Goal: Task Accomplishment & Management: Manage account settings

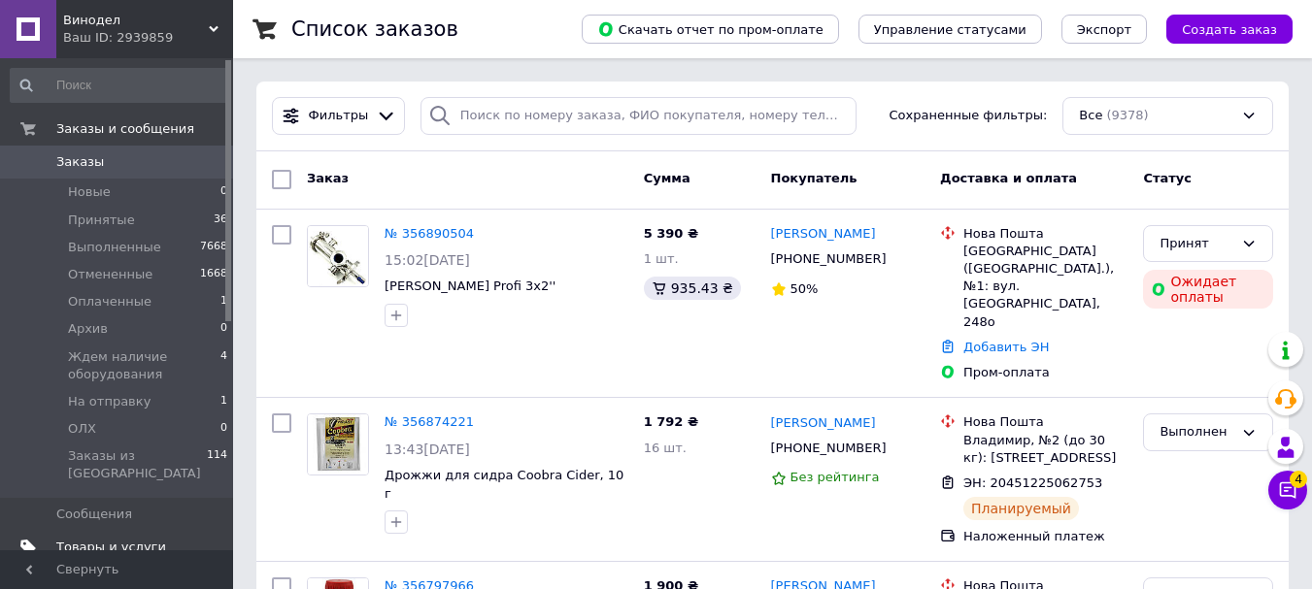
click at [149, 539] on span "Товары и услуги" at bounding box center [111, 547] width 110 height 17
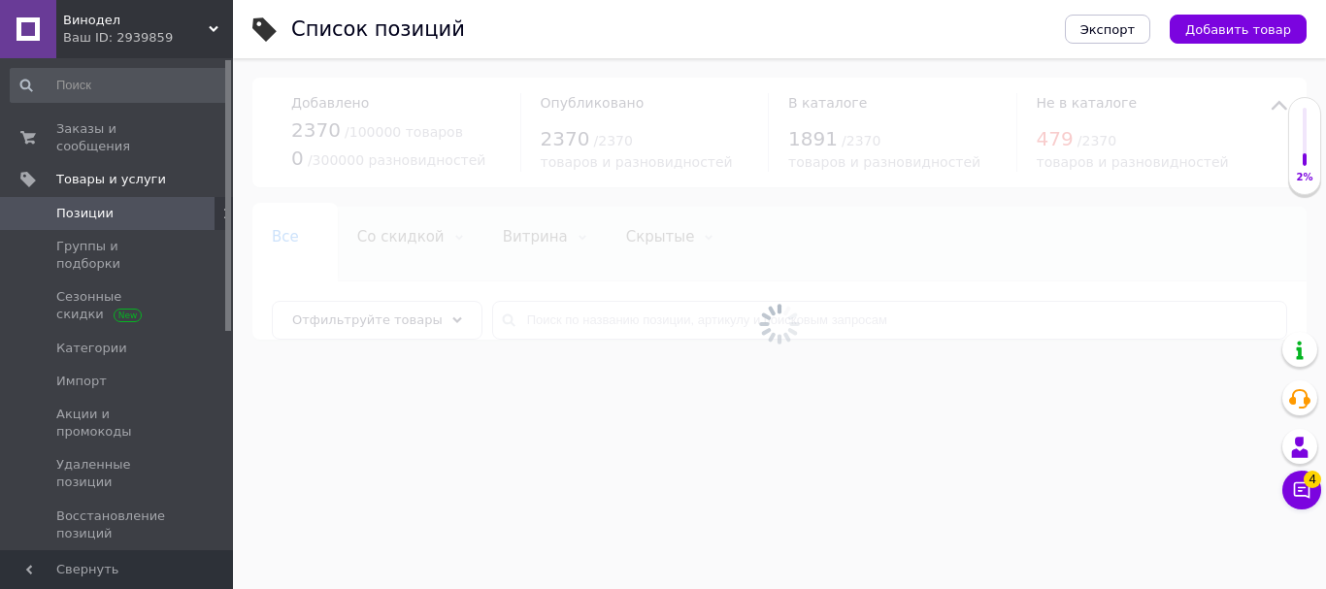
click at [549, 324] on div at bounding box center [779, 323] width 1093 height 531
drag, startPoint x: 546, startPoint y: 316, endPoint x: 542, endPoint y: 335, distance: 18.8
click at [546, 321] on div at bounding box center [779, 323] width 1093 height 531
click at [546, 327] on input "text" at bounding box center [889, 320] width 795 height 39
click at [538, 315] on input "text" at bounding box center [889, 320] width 795 height 39
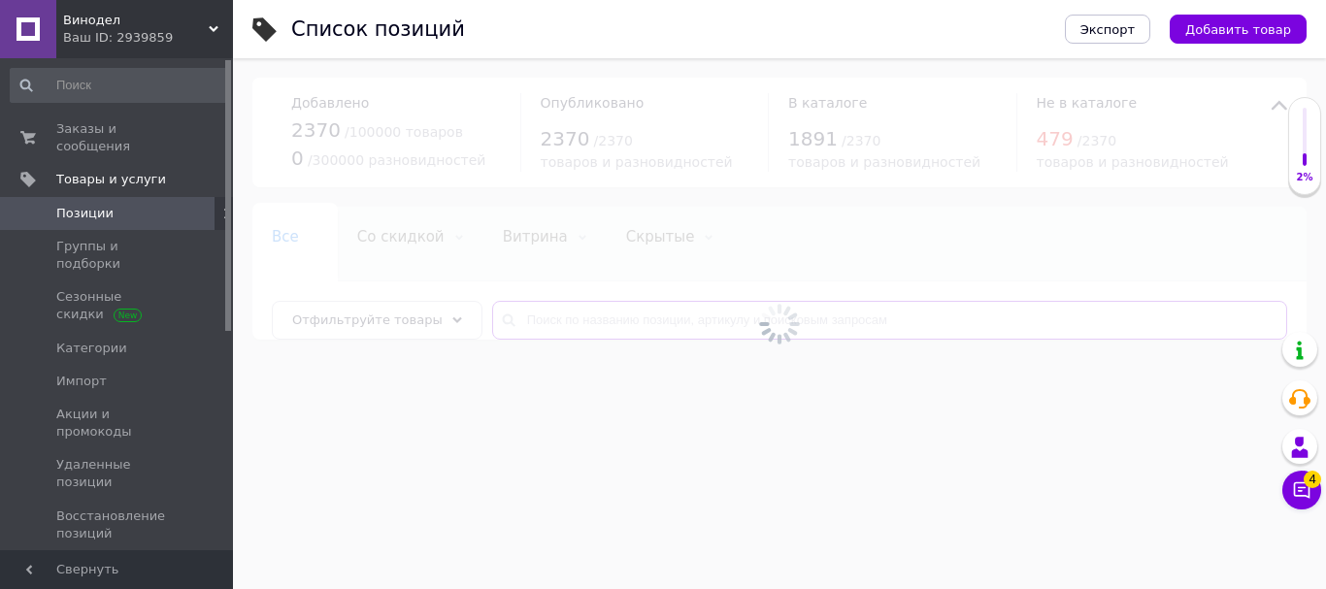
click at [538, 315] on input "text" at bounding box center [889, 320] width 795 height 39
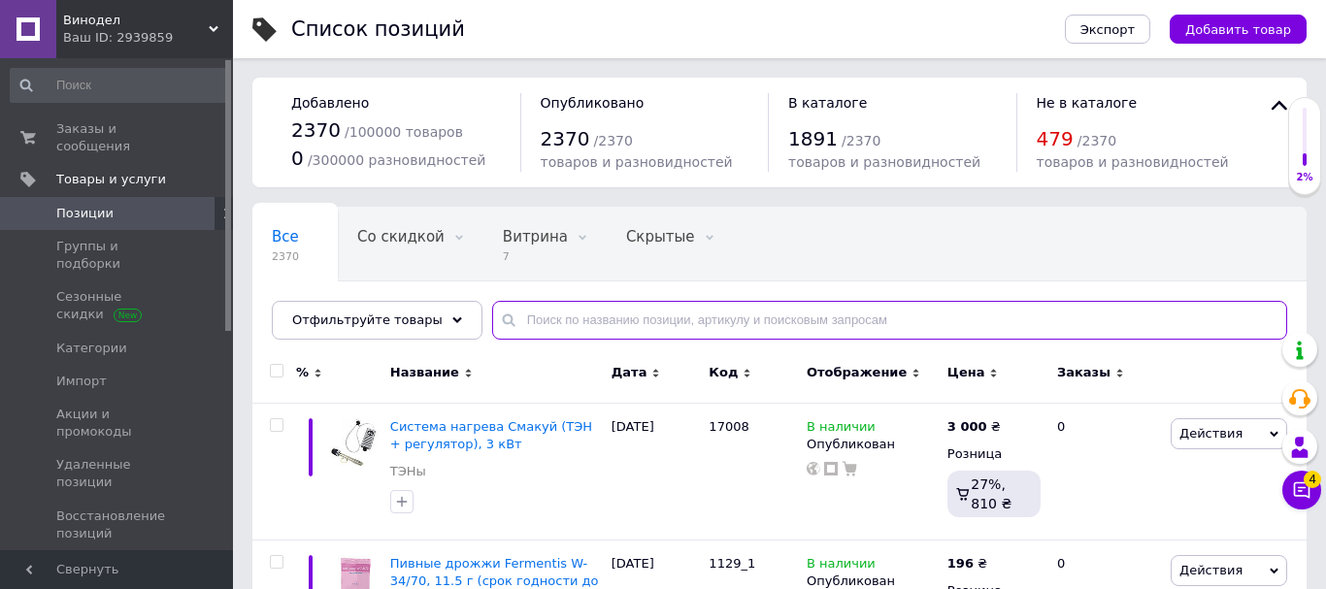
click at [543, 335] on input "text" at bounding box center [889, 320] width 795 height 39
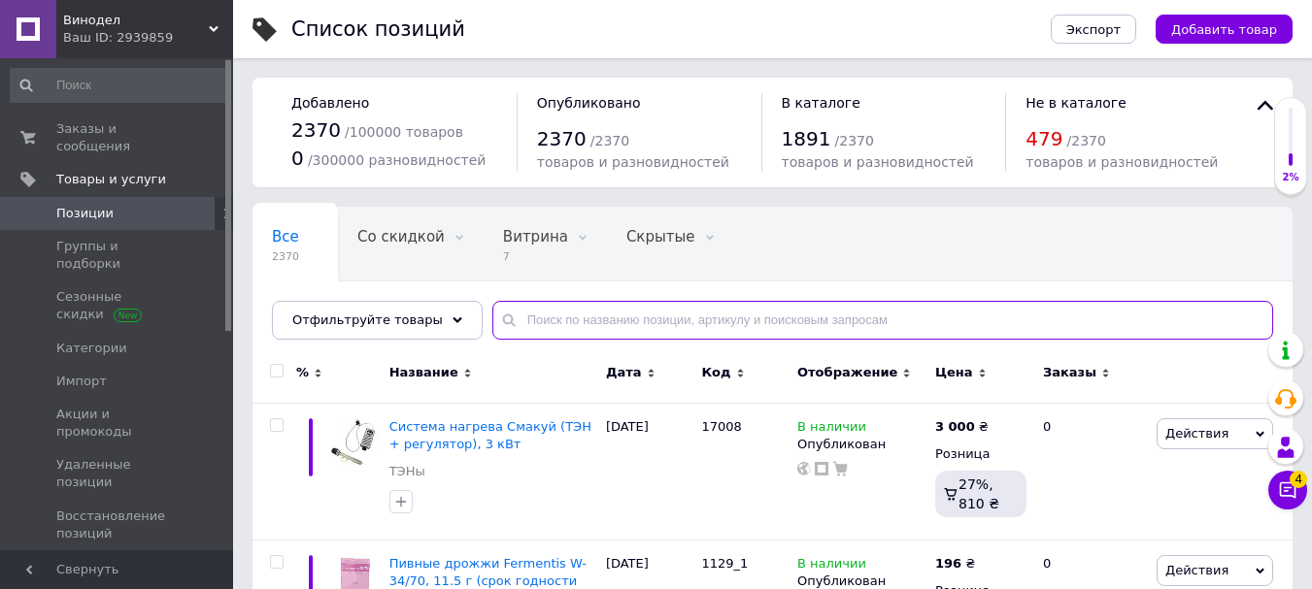
paste input "1275"
type input "1275"
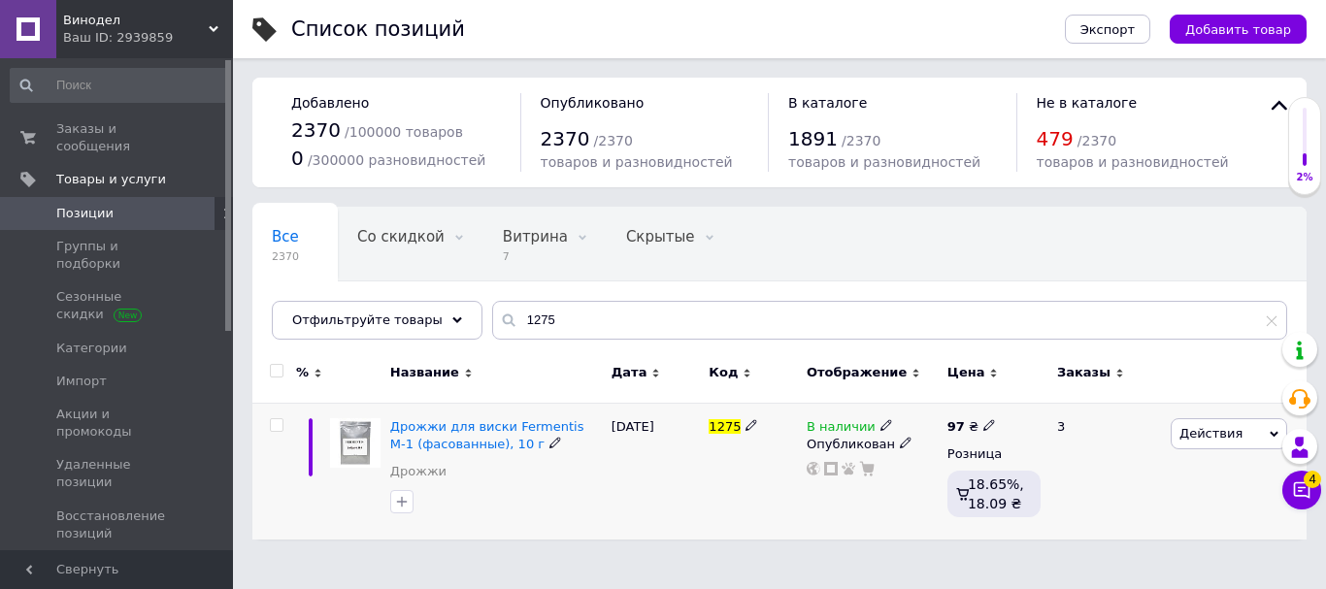
click at [983, 421] on icon at bounding box center [989, 425] width 12 height 12
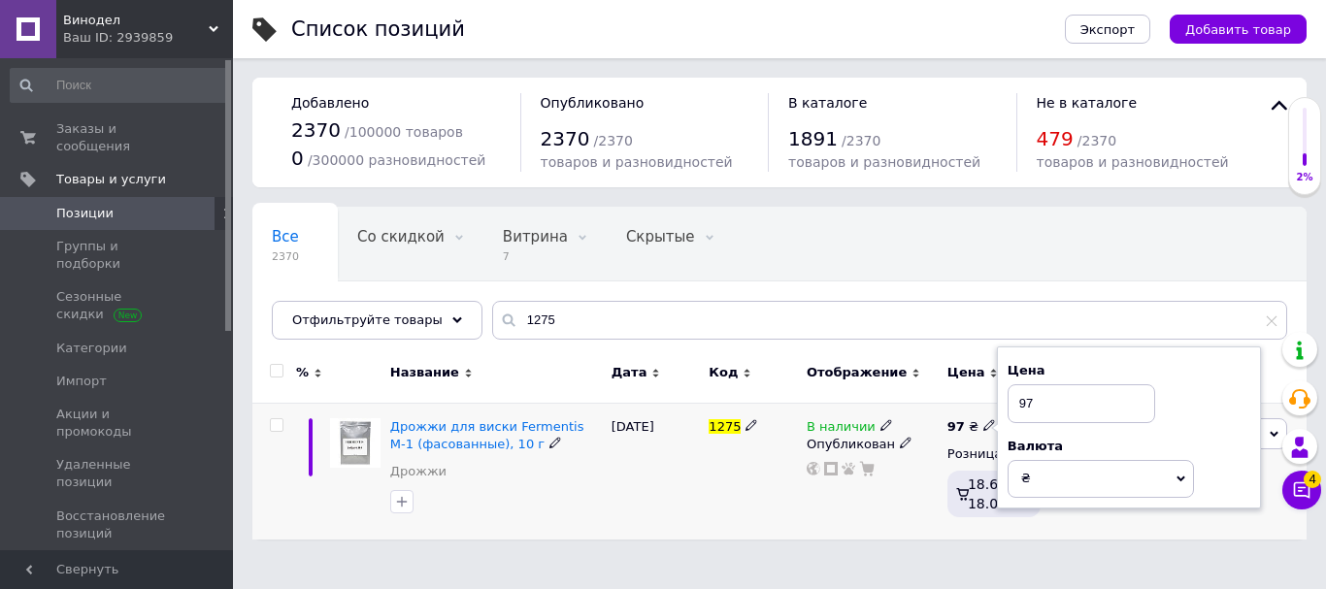
click at [1039, 405] on input "97" at bounding box center [1082, 403] width 148 height 39
click at [1040, 405] on input "97" at bounding box center [1082, 403] width 148 height 39
type input "104"
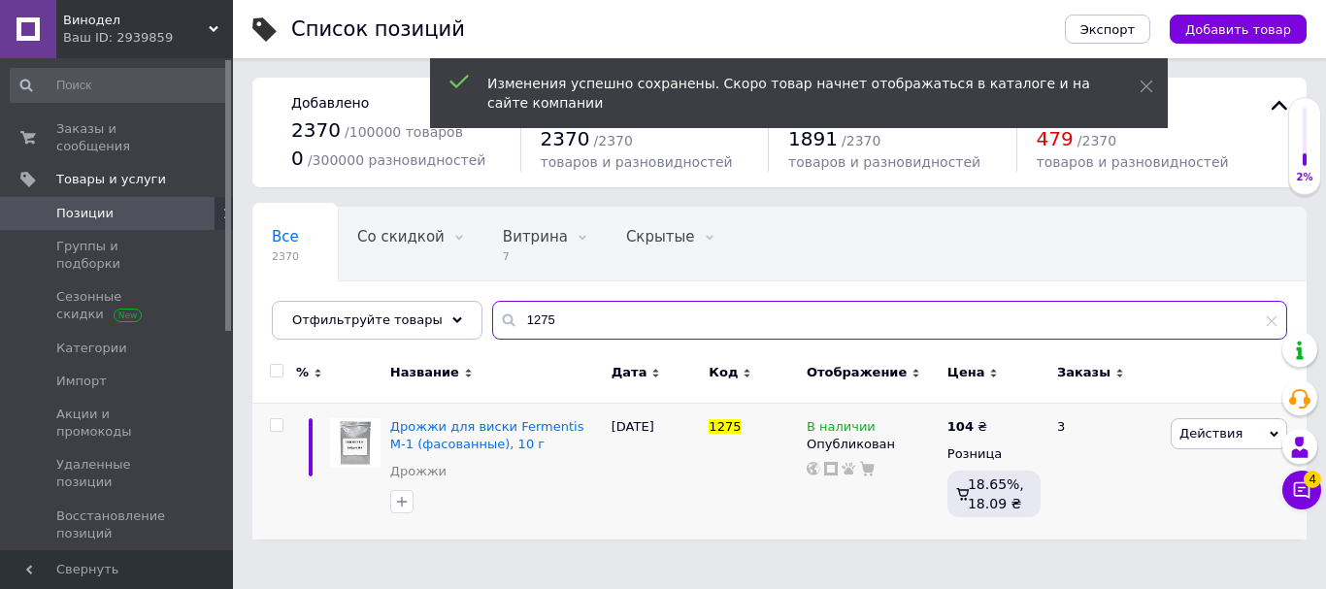
click at [544, 319] on input "1275" at bounding box center [889, 320] width 795 height 39
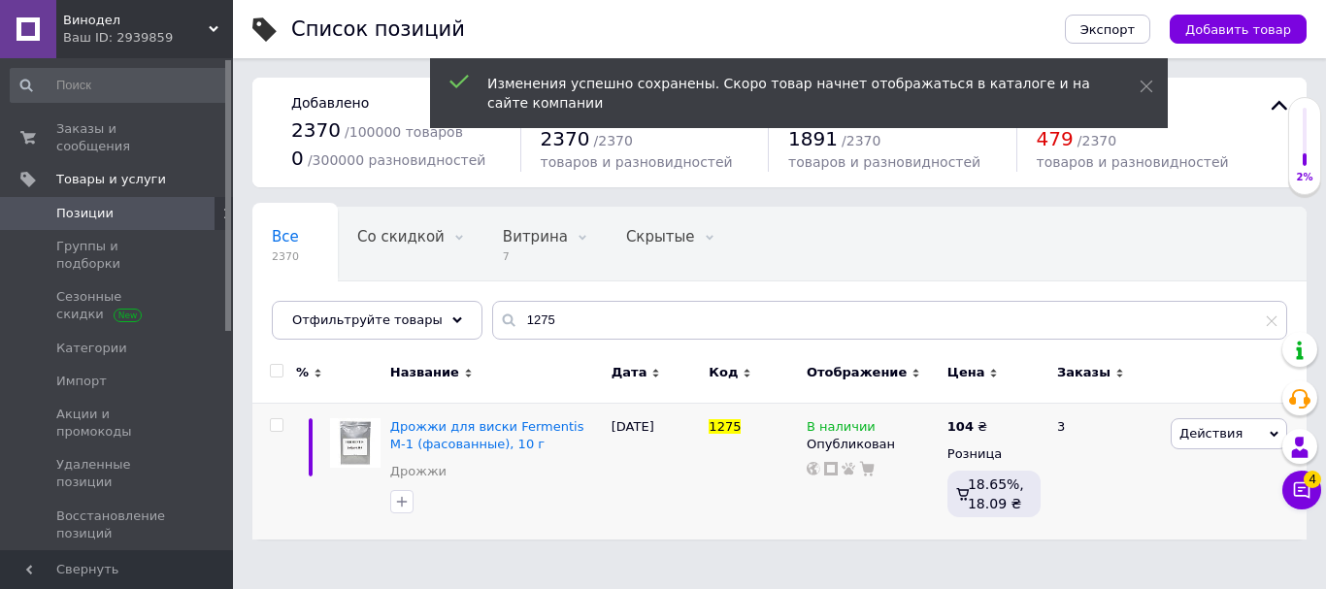
click at [188, 24] on span "Винодел" at bounding box center [136, 20] width 146 height 17
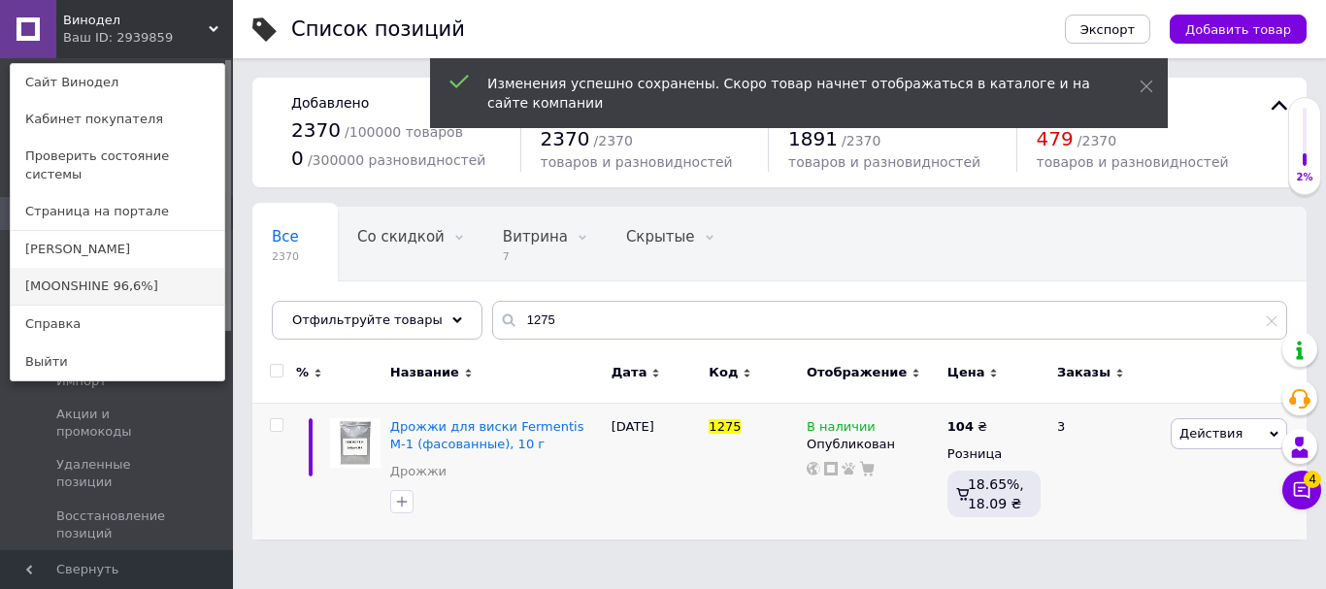
click at [130, 275] on link "[MOONSHINE 96,6%]" at bounding box center [118, 286] width 214 height 37
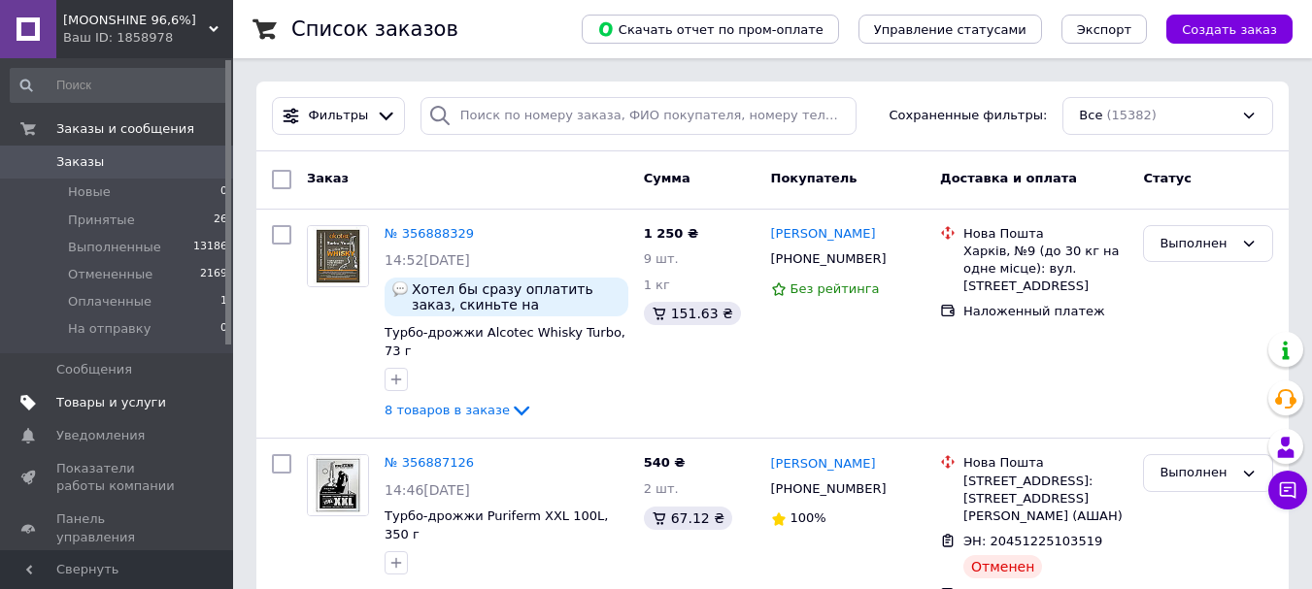
click at [115, 400] on span "Товары и услуги" at bounding box center [111, 402] width 110 height 17
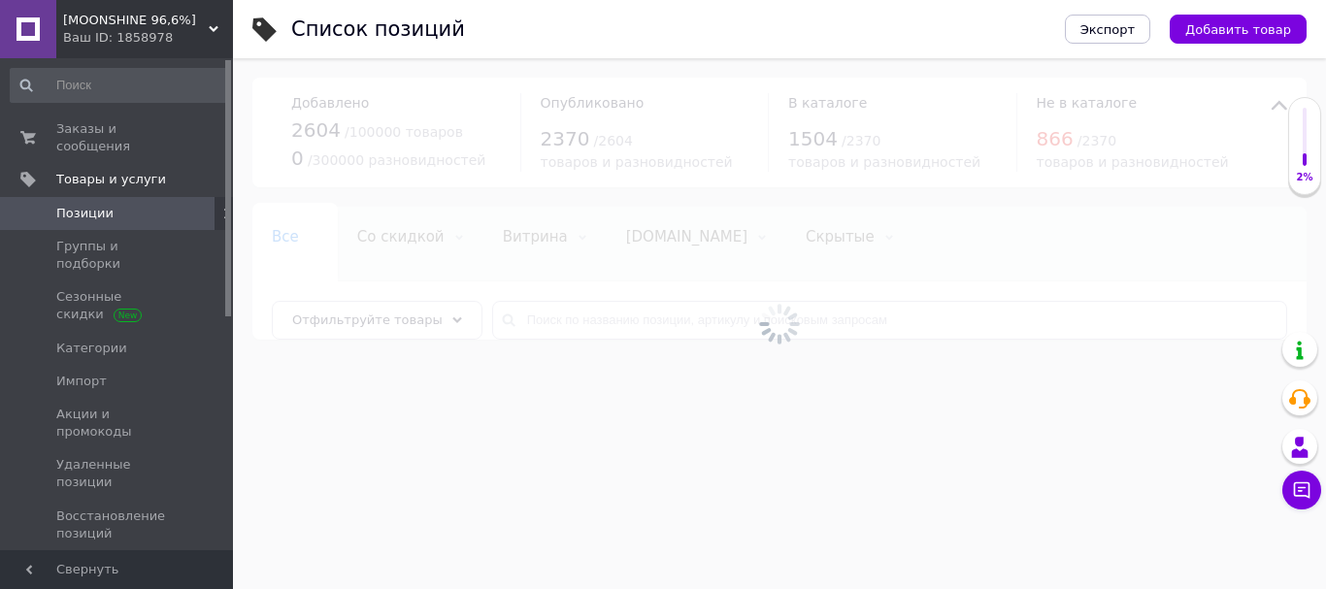
click at [592, 325] on div at bounding box center [779, 323] width 1093 height 531
click at [595, 314] on div at bounding box center [779, 323] width 1093 height 531
click at [595, 318] on div at bounding box center [779, 323] width 1093 height 531
click at [594, 318] on input "text" at bounding box center [889, 320] width 795 height 39
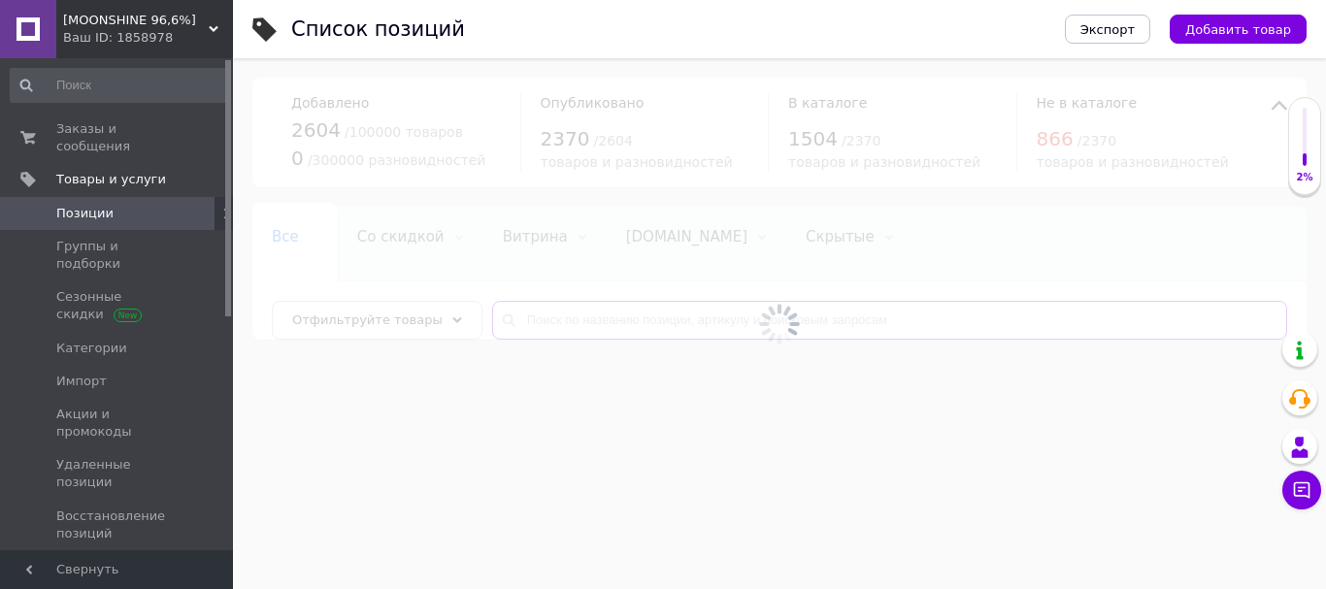
click at [597, 307] on input "text" at bounding box center [889, 320] width 795 height 39
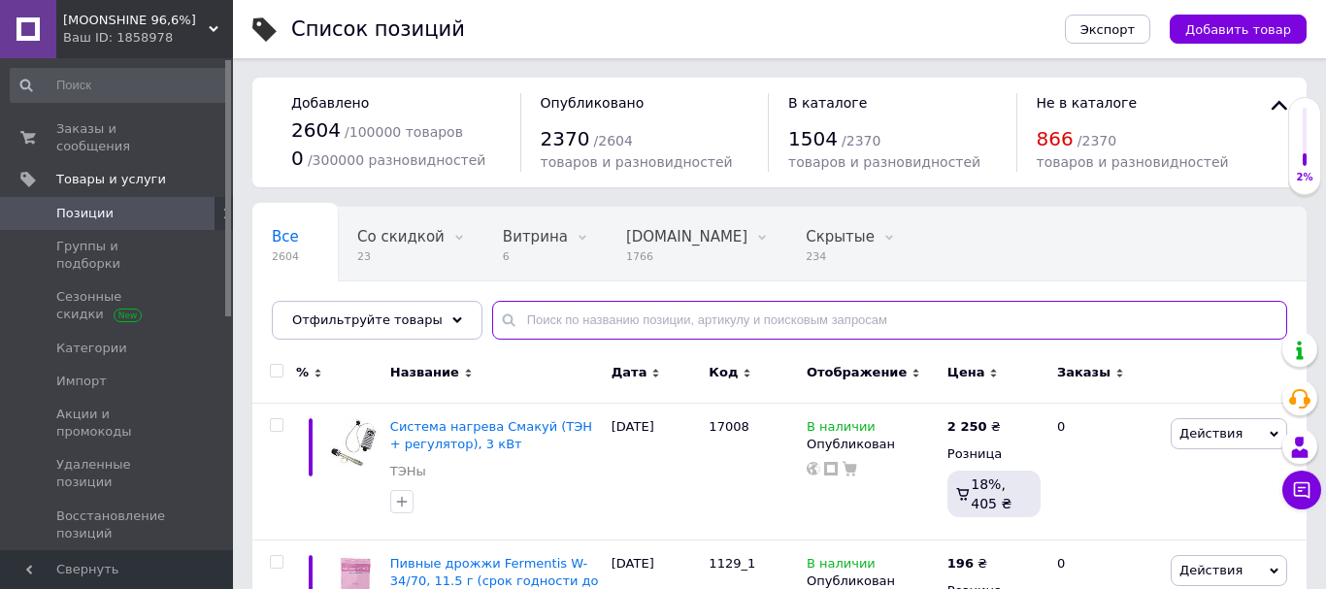
click at [598, 311] on input "text" at bounding box center [889, 320] width 795 height 39
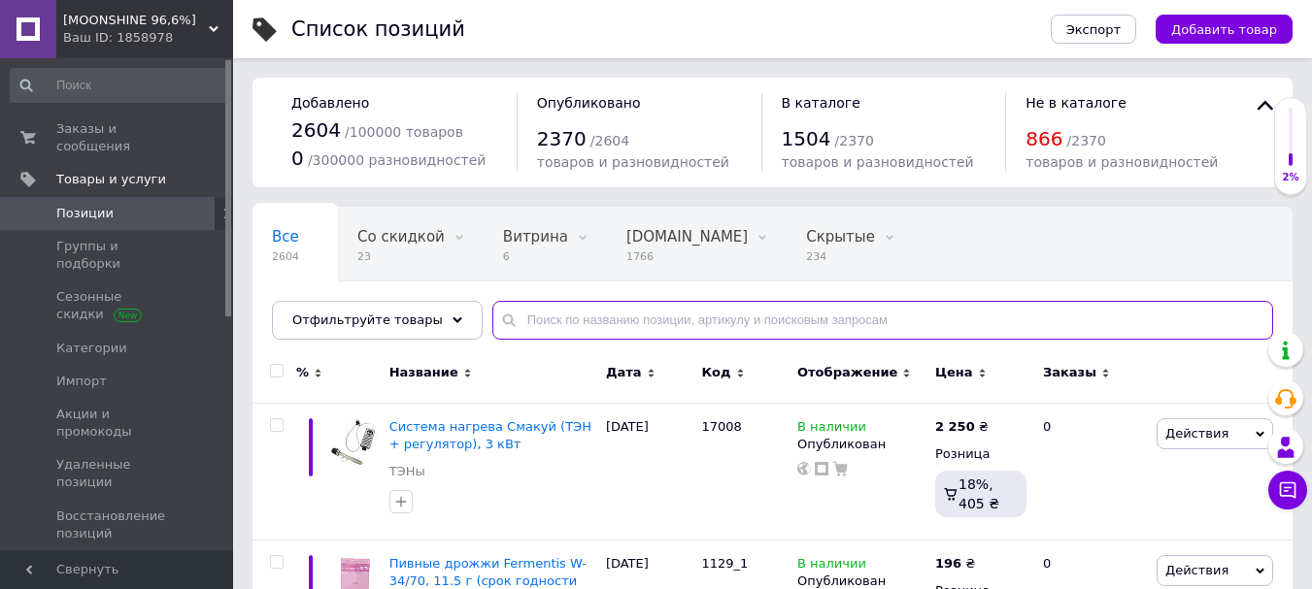
paste input "1275"
type input "1275"
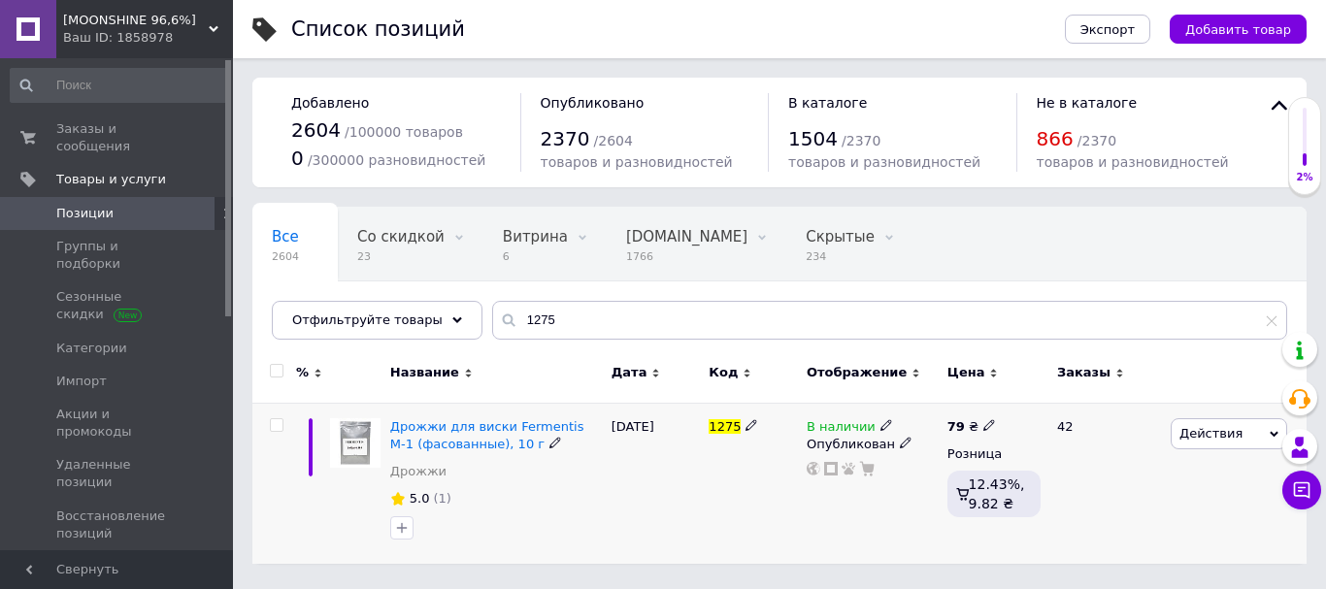
click at [986, 423] on icon at bounding box center [989, 425] width 12 height 12
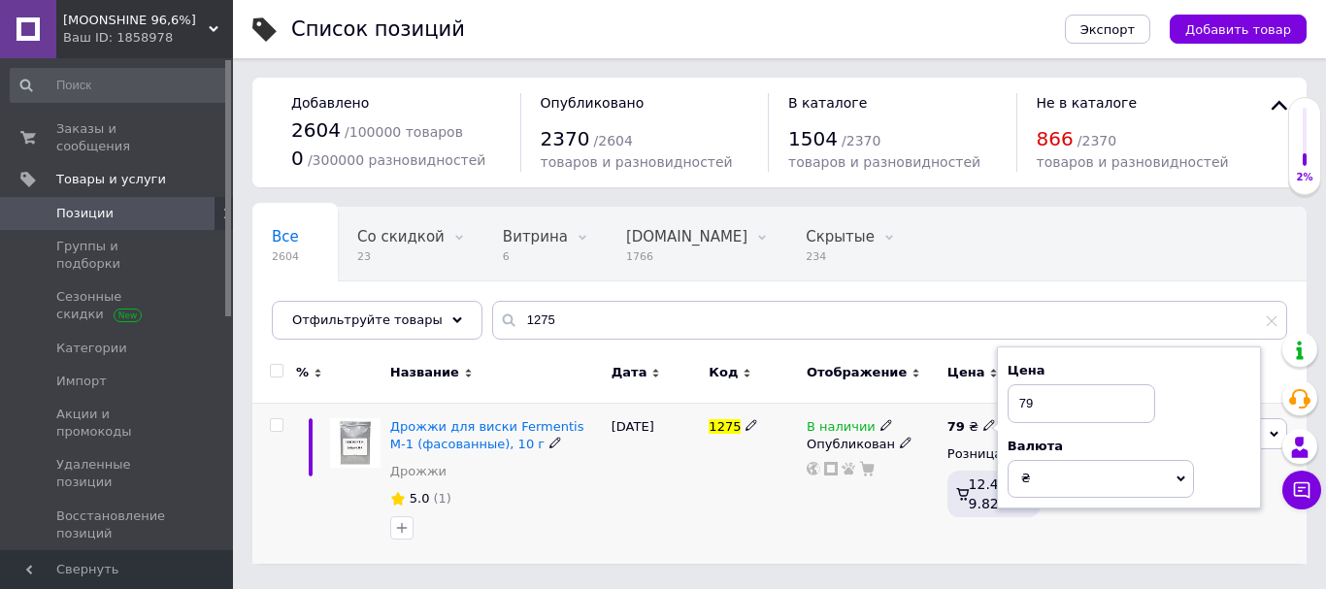
click at [1032, 389] on input "79" at bounding box center [1082, 403] width 148 height 39
type input "104"
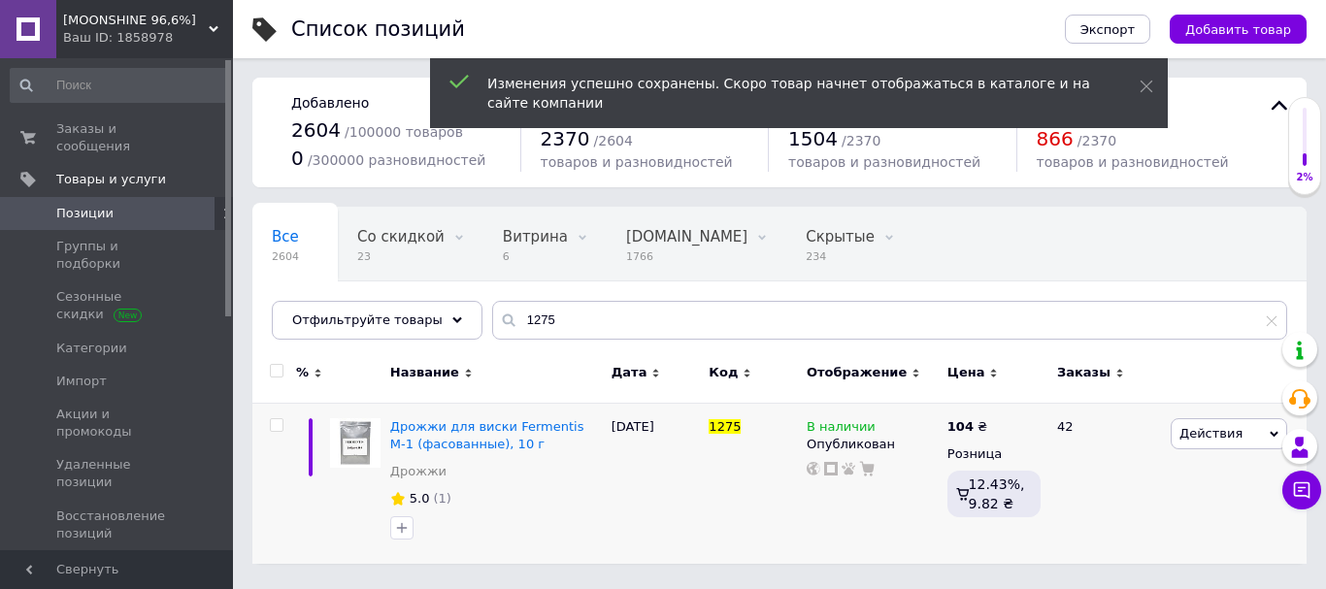
click at [195, 35] on div "Ваш ID: 1858978" at bounding box center [148, 37] width 170 height 17
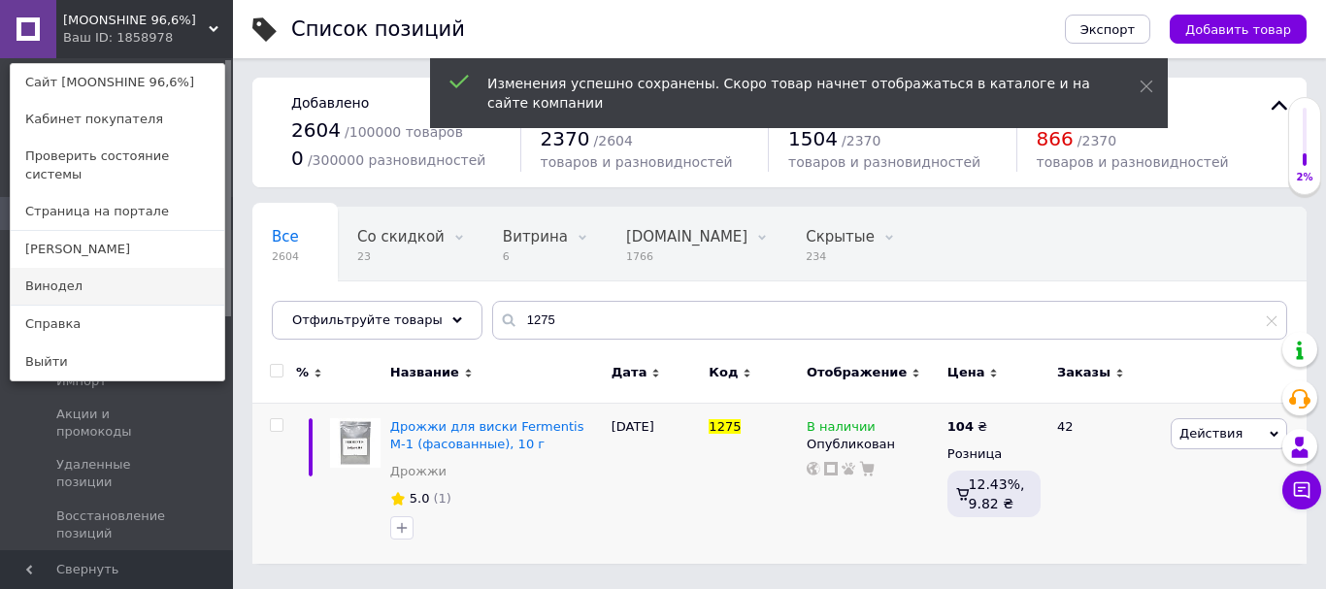
click at [150, 268] on link "Винодел" at bounding box center [118, 286] width 214 height 37
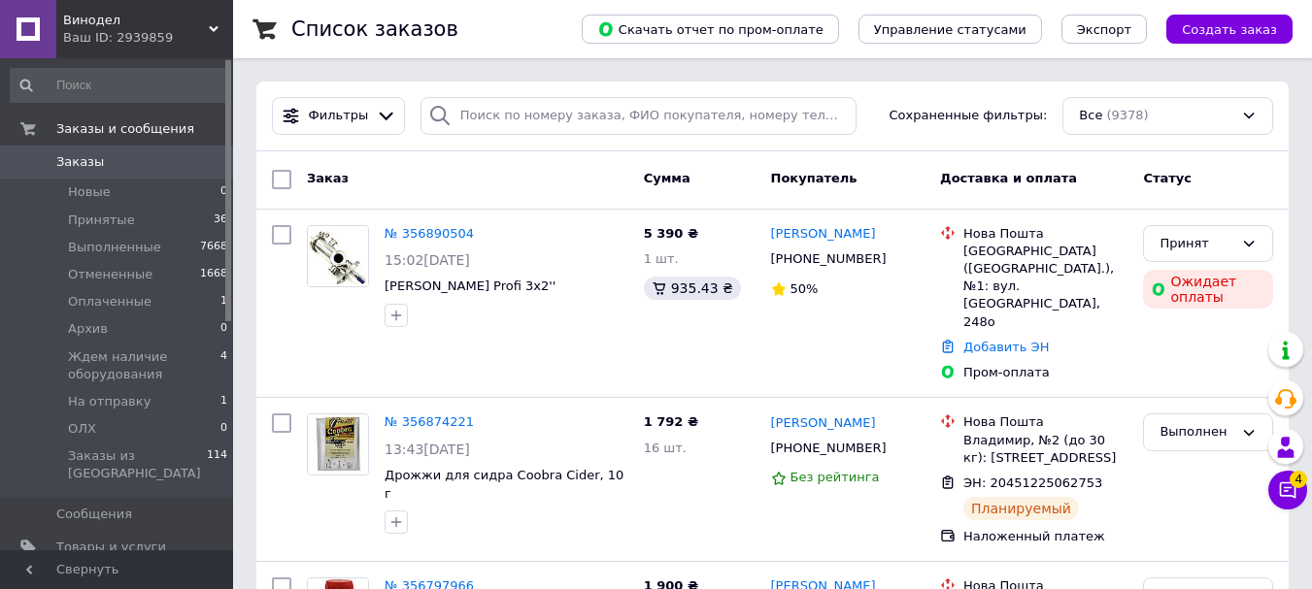
click at [79, 539] on span "Товары и услуги" at bounding box center [111, 547] width 110 height 17
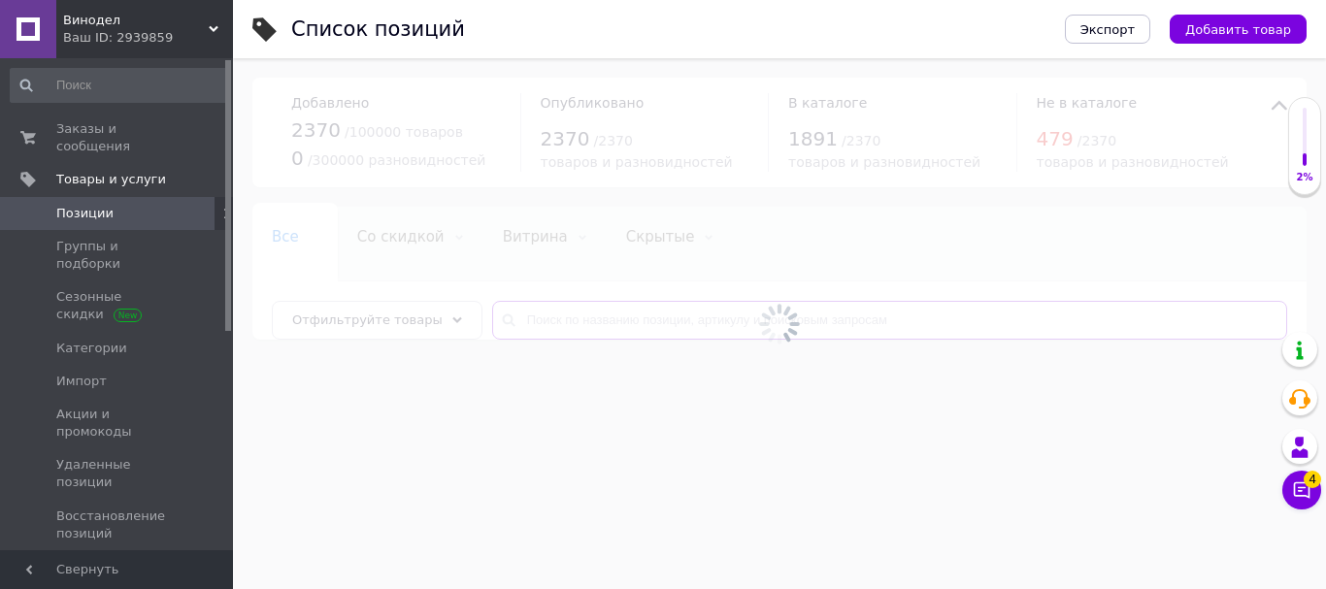
click at [545, 324] on input "text" at bounding box center [889, 320] width 795 height 39
click at [541, 316] on input "text" at bounding box center [889, 320] width 795 height 39
click at [540, 320] on input "text" at bounding box center [889, 320] width 795 height 39
click at [571, 318] on input "text" at bounding box center [889, 320] width 795 height 39
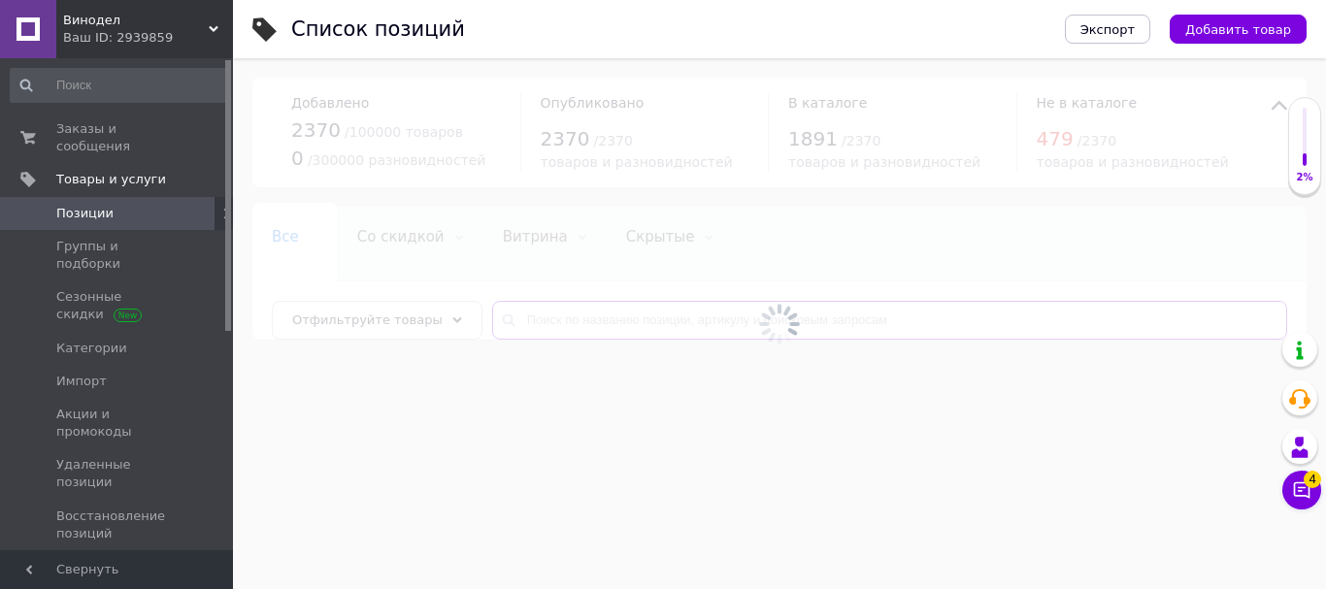
click at [572, 318] on input "text" at bounding box center [889, 320] width 795 height 39
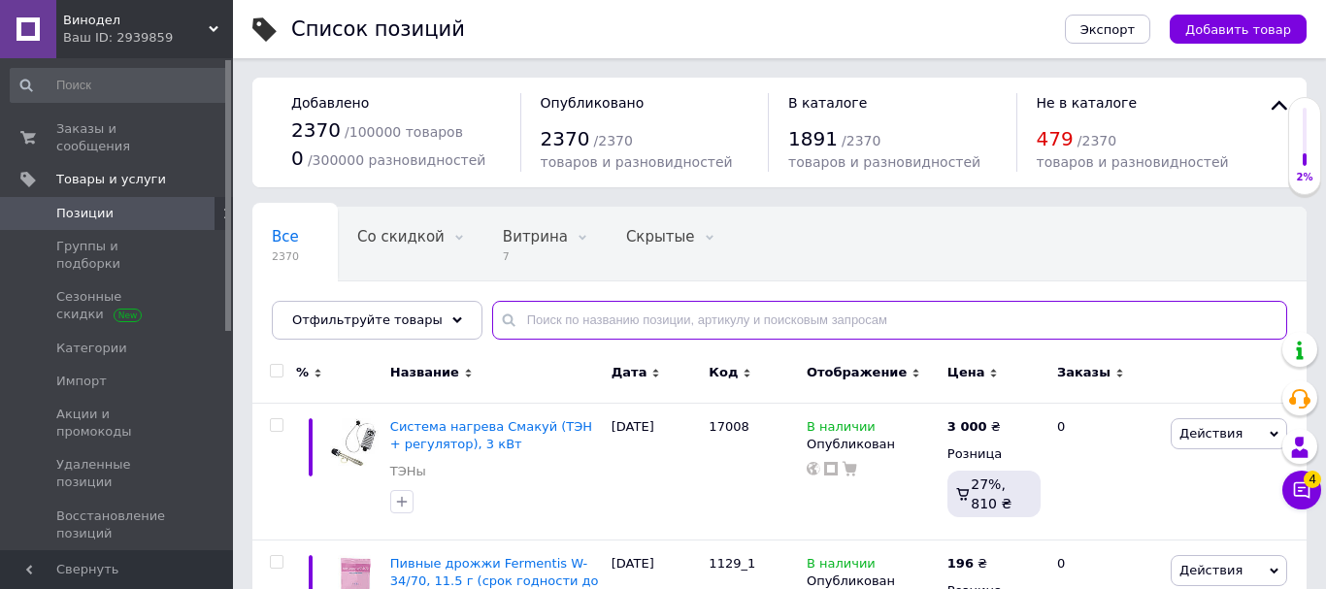
paste input "1275"
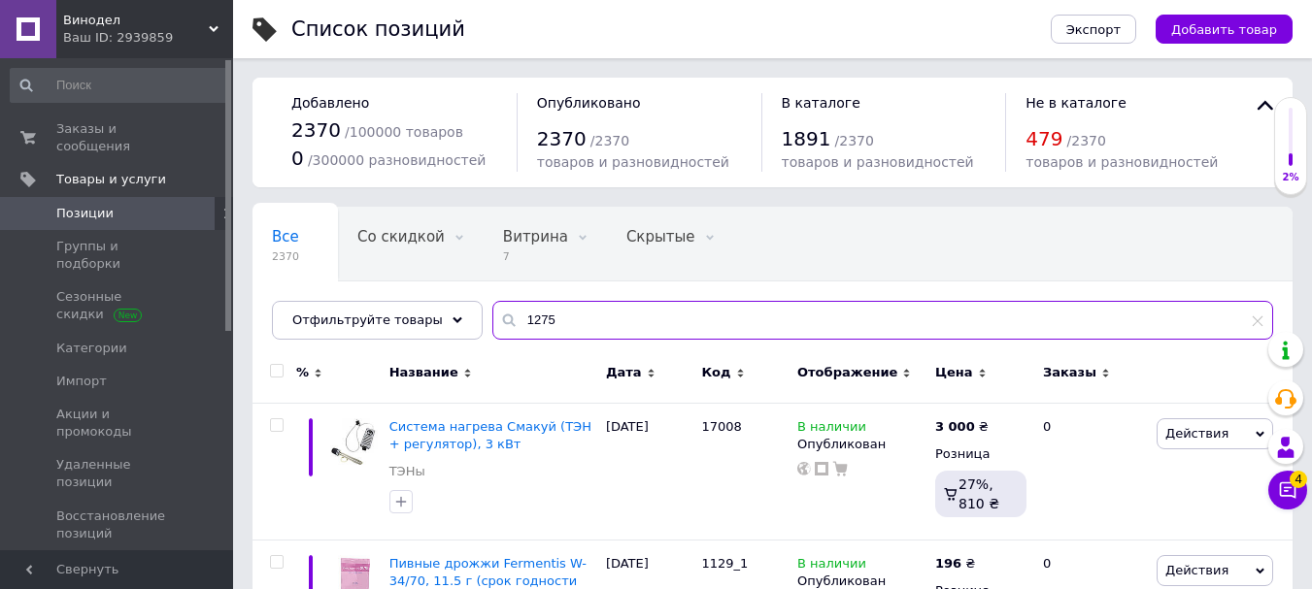
type input "1275"
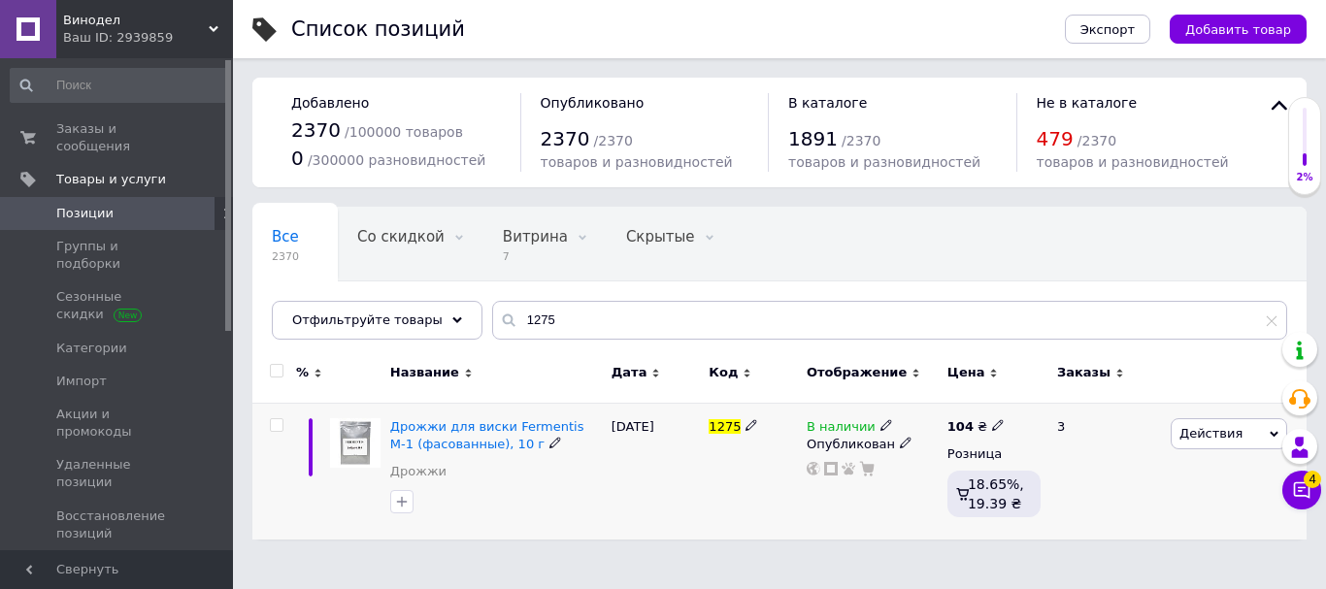
click at [992, 421] on icon at bounding box center [998, 425] width 12 height 12
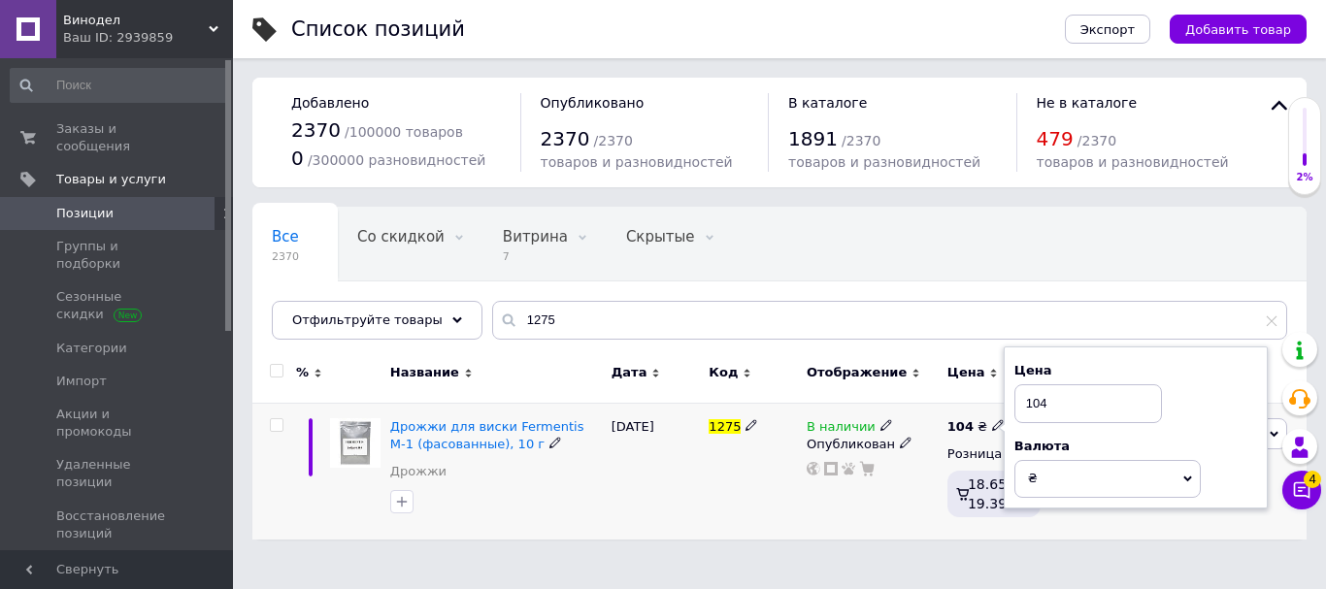
click at [1064, 405] on input "104" at bounding box center [1088, 403] width 148 height 39
type input "128"
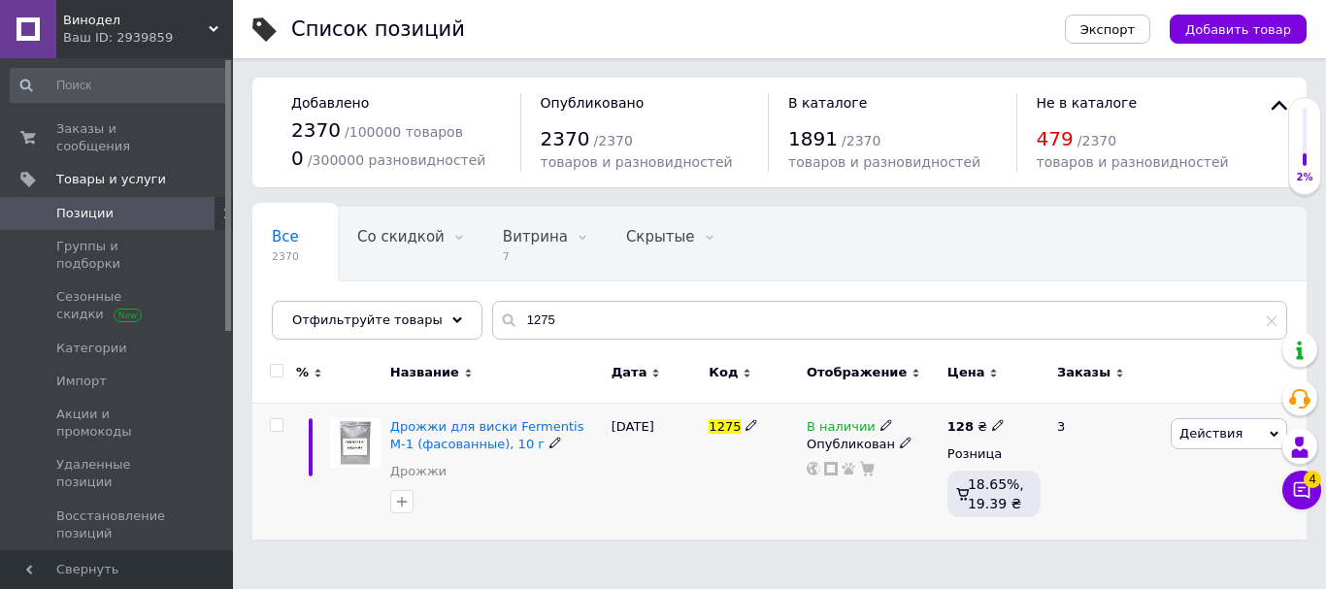
click at [159, 588] on span "Уведомления" at bounding box center [117, 599] width 123 height 17
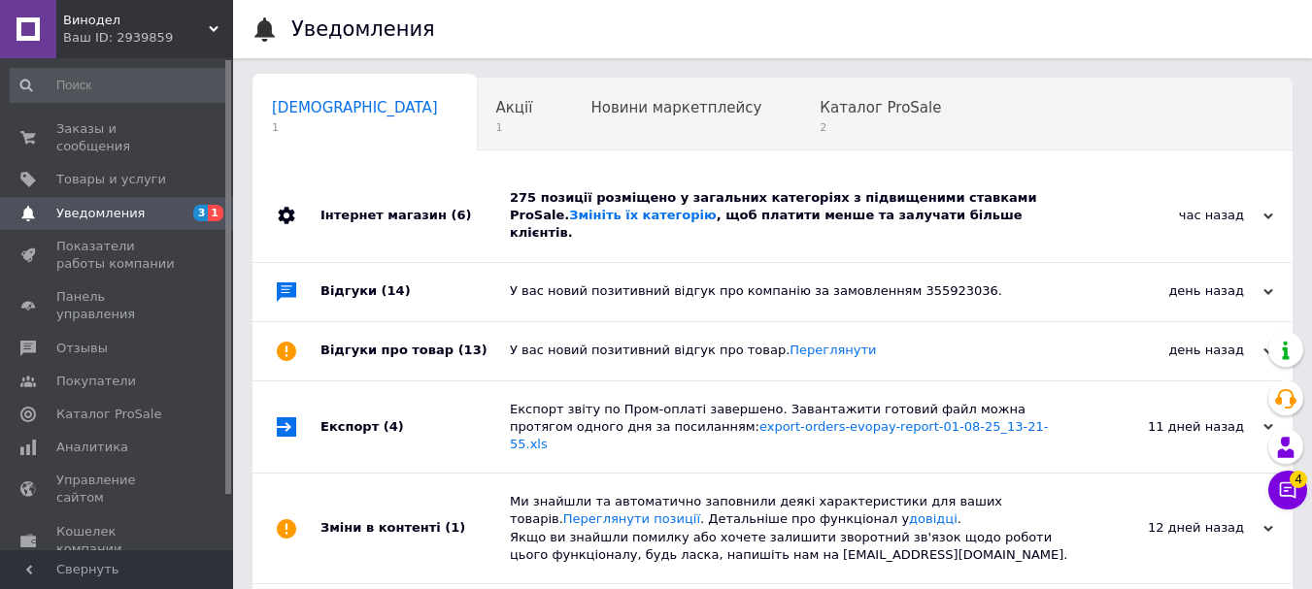
click at [1073, 242] on div "275 позиції розміщено у загальних категоріях з підвищеними ставками ProSale. Зм…" at bounding box center [794, 216] width 569 height 92
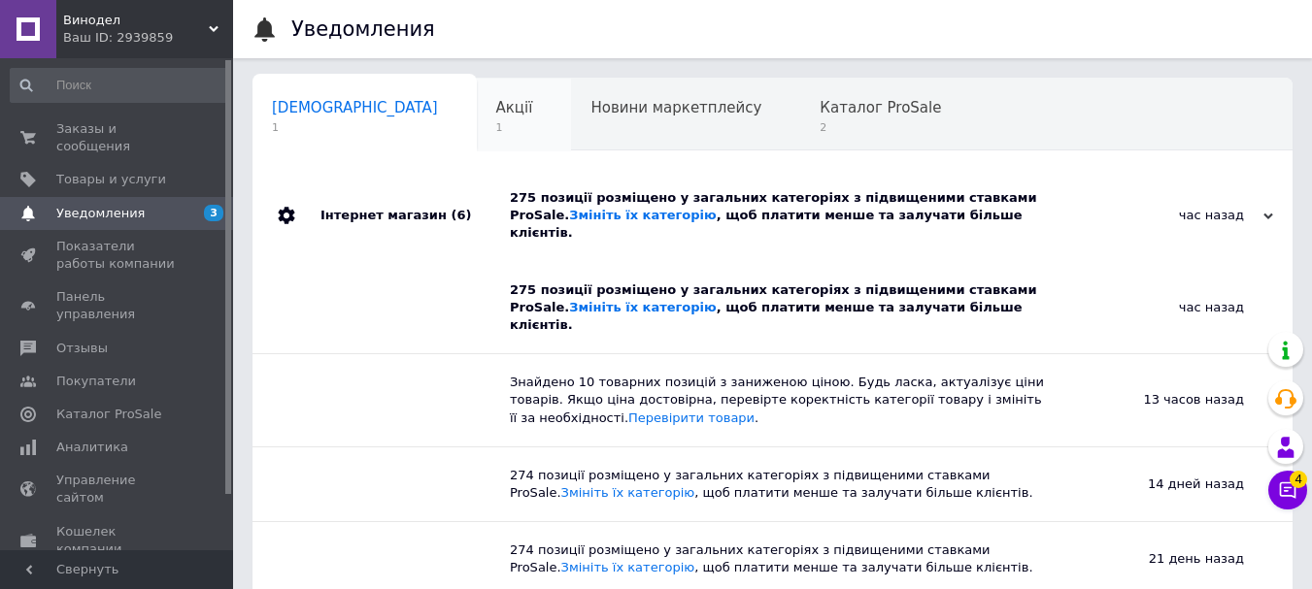
click at [496, 111] on span "Акції" at bounding box center [514, 107] width 37 height 17
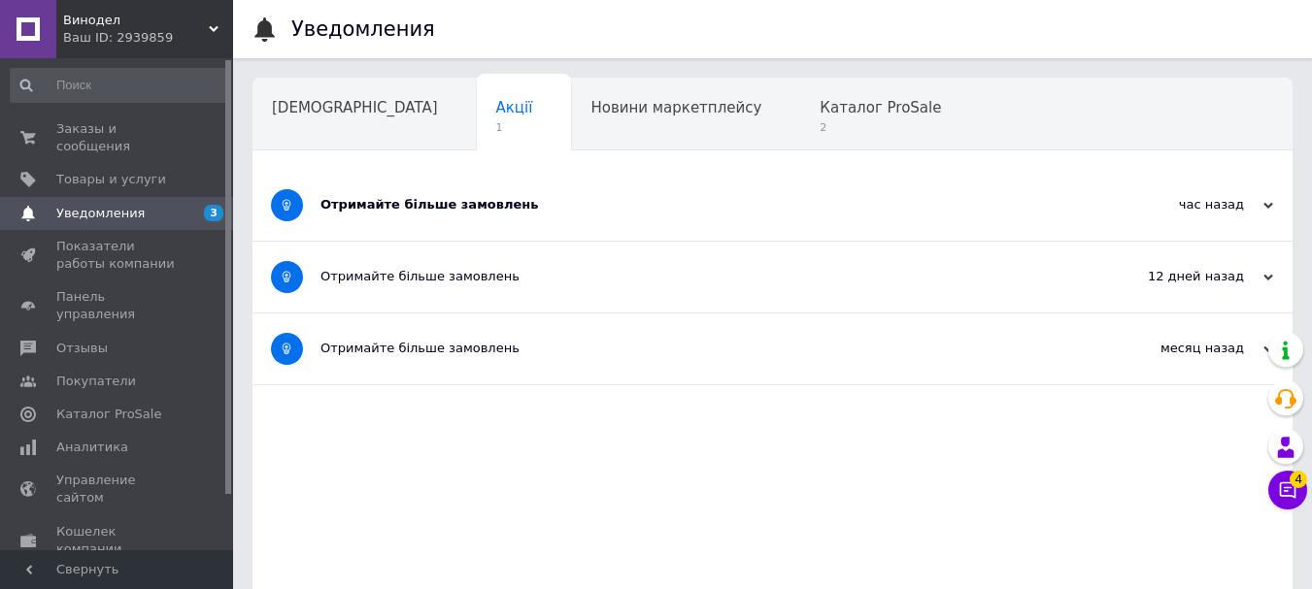
click at [720, 177] on div "Отримайте більше замовлень" at bounding box center [699, 205] width 758 height 71
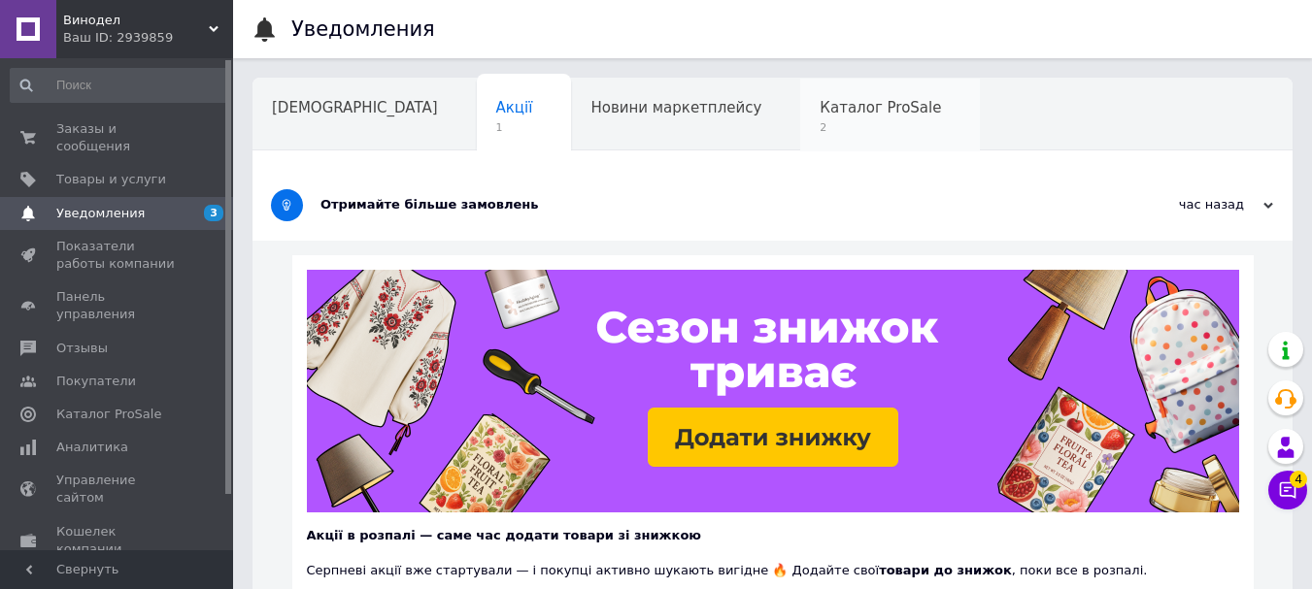
click at [819, 112] on span "Каталог ProSale" at bounding box center [879, 107] width 121 height 17
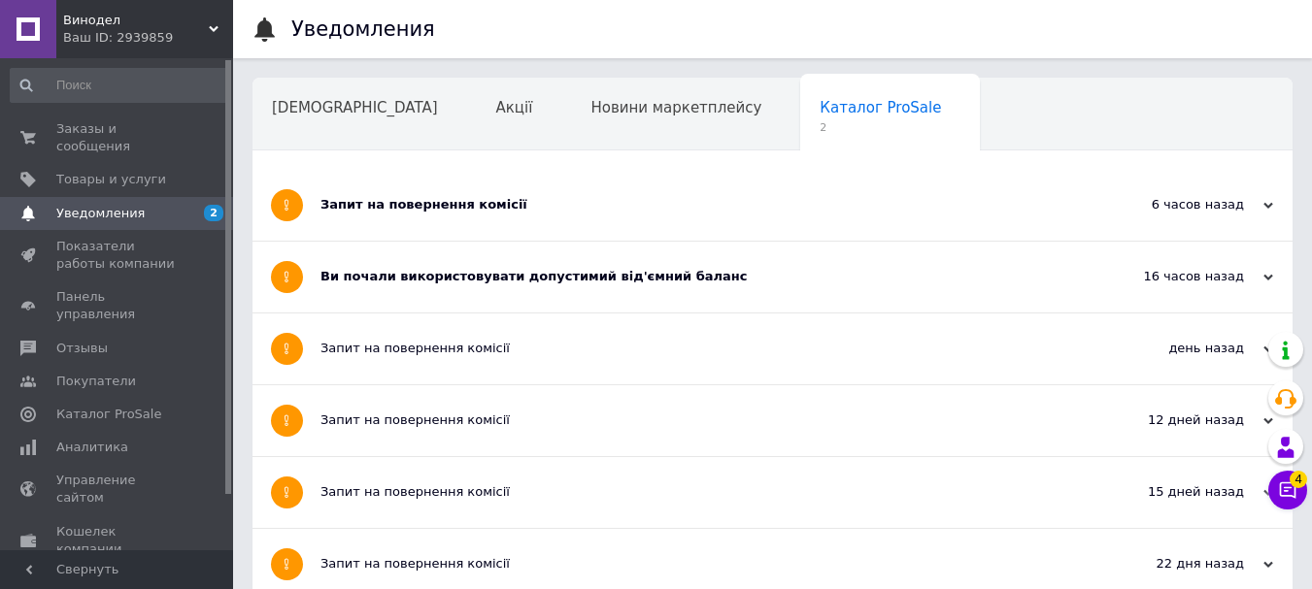
click at [645, 215] on div "Запит на повернення комісії" at bounding box center [699, 205] width 758 height 71
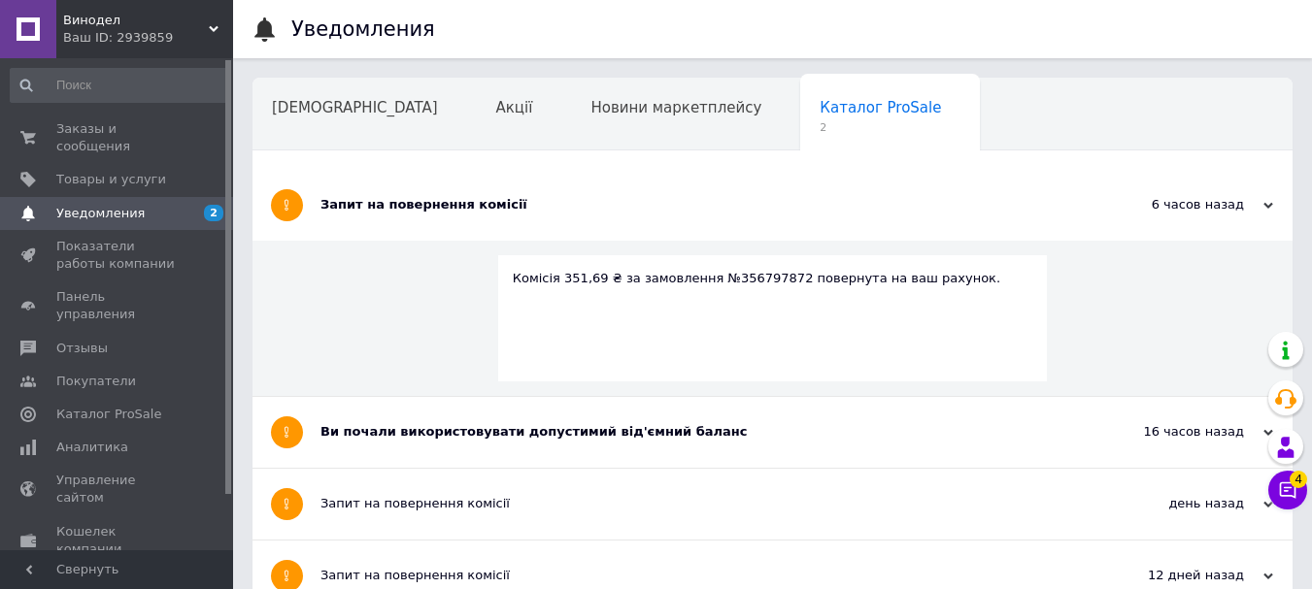
click at [668, 216] on div "Запит на повернення комісії" at bounding box center [699, 205] width 758 height 71
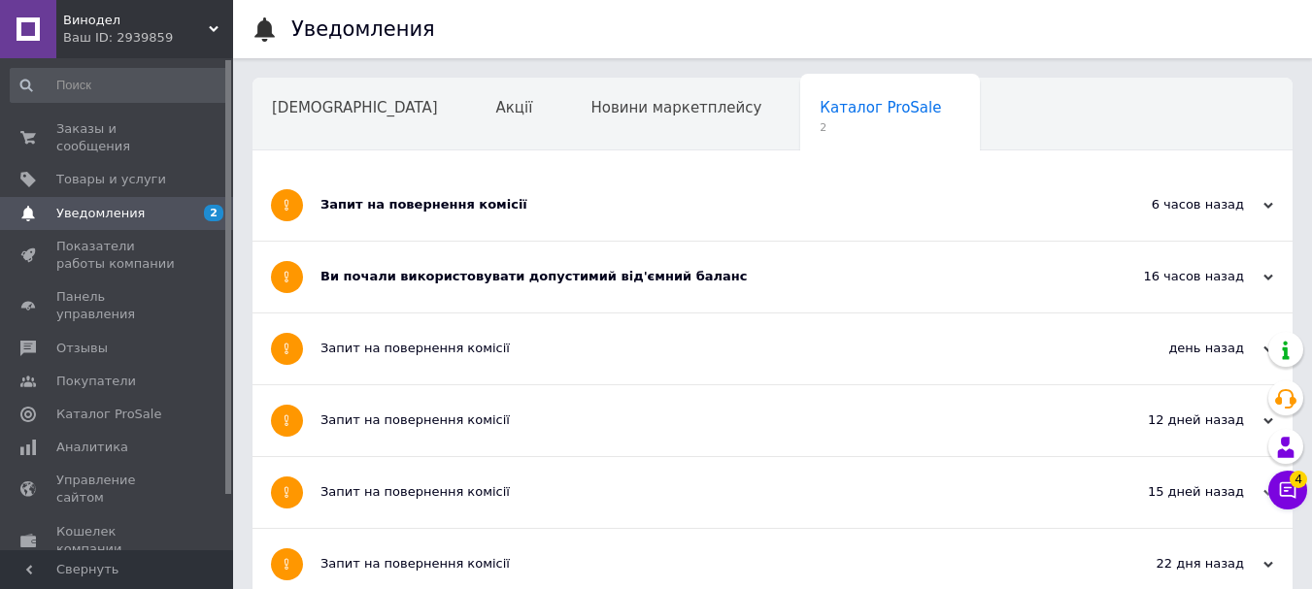
click at [704, 288] on div "Ви почали використовувати допустимий від'ємний баланс" at bounding box center [699, 277] width 758 height 71
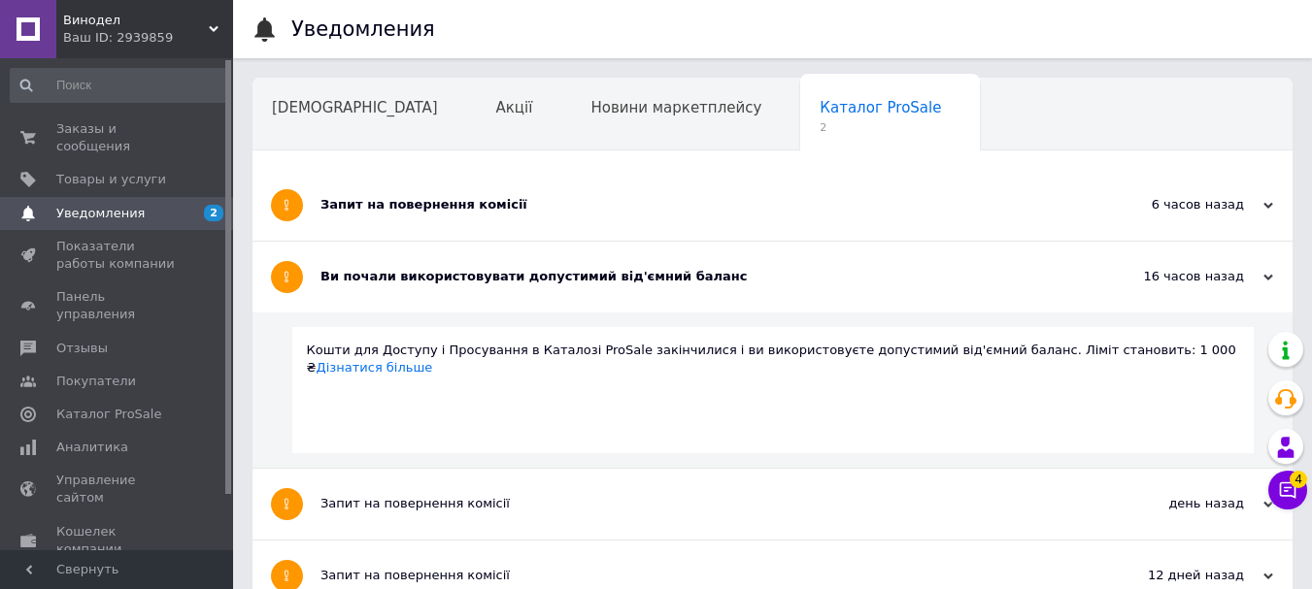
click at [704, 288] on div "Ви почали використовувати допустимий від'ємний баланс" at bounding box center [699, 277] width 758 height 71
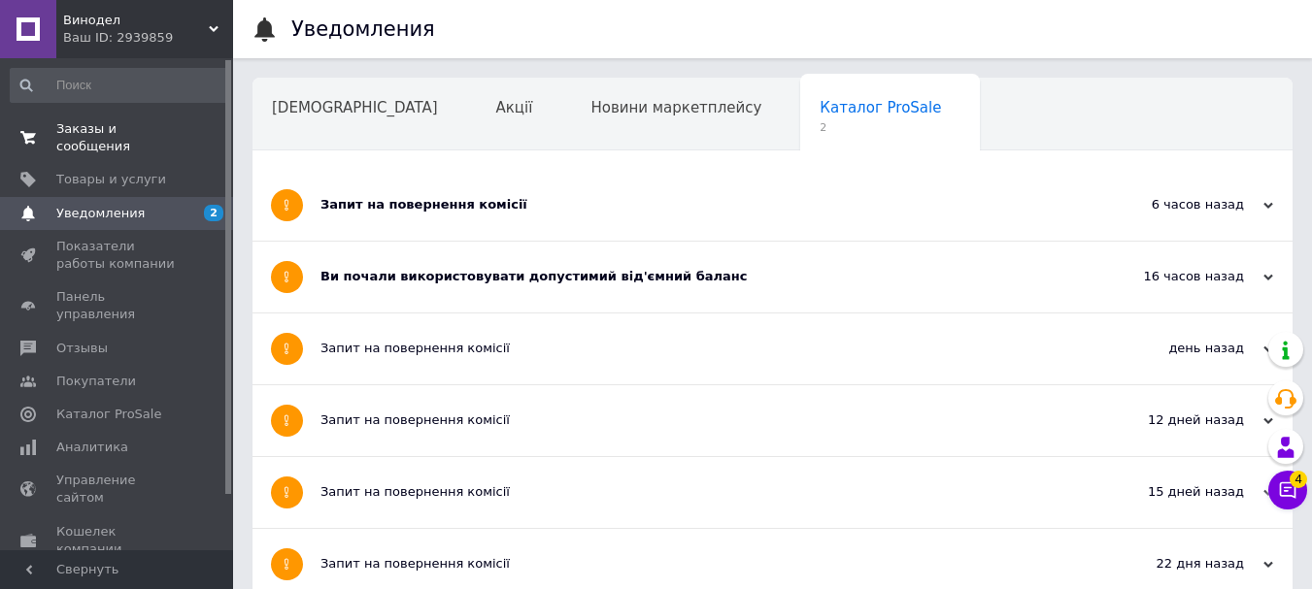
click at [154, 139] on link "Заказы и сообщения 0 0" at bounding box center [119, 138] width 239 height 50
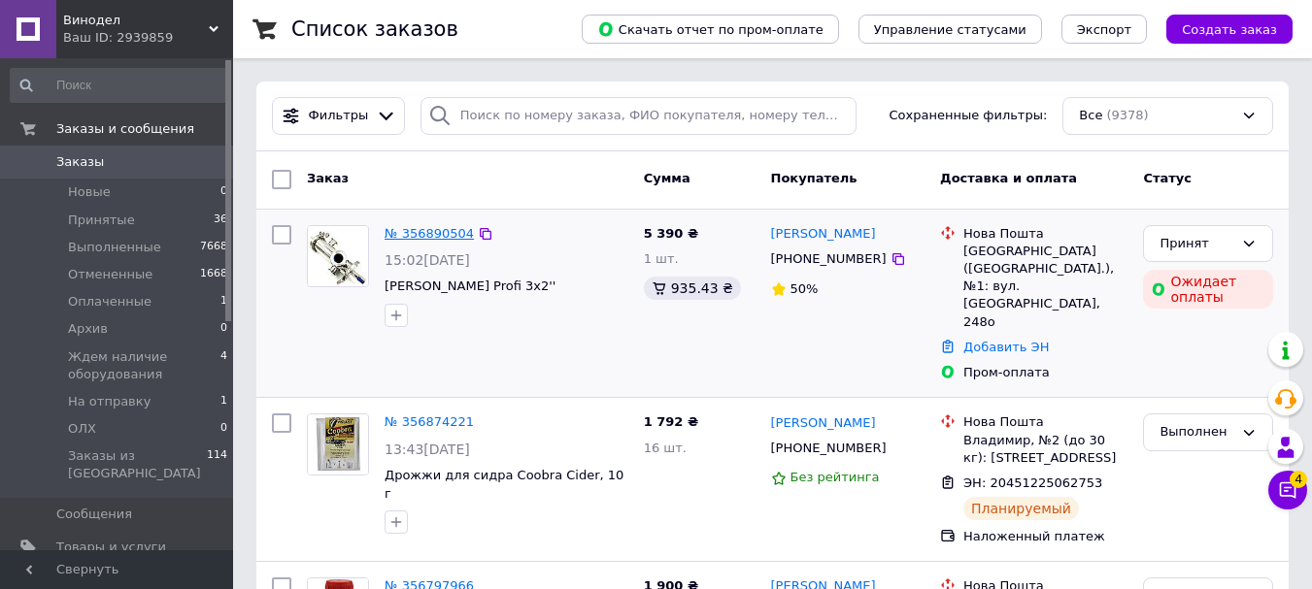
click at [412, 231] on link "№ 356890504" at bounding box center [428, 233] width 89 height 15
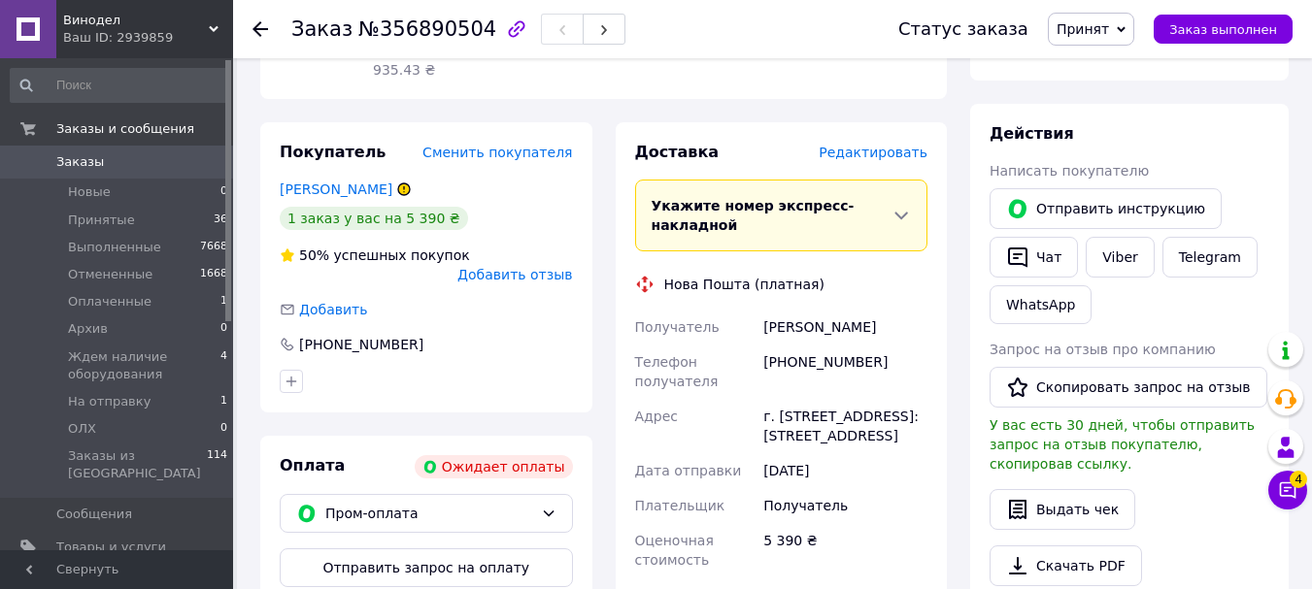
scroll to position [291, 0]
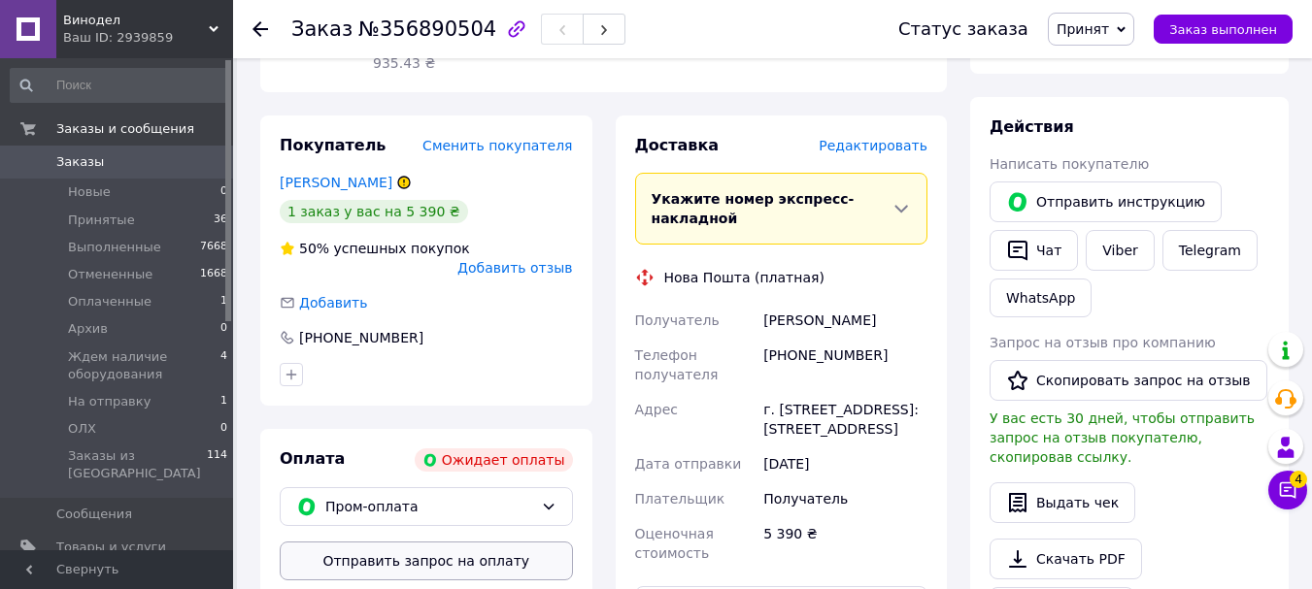
click at [450, 542] on button "Отправить запрос на оплату" at bounding box center [426, 561] width 293 height 39
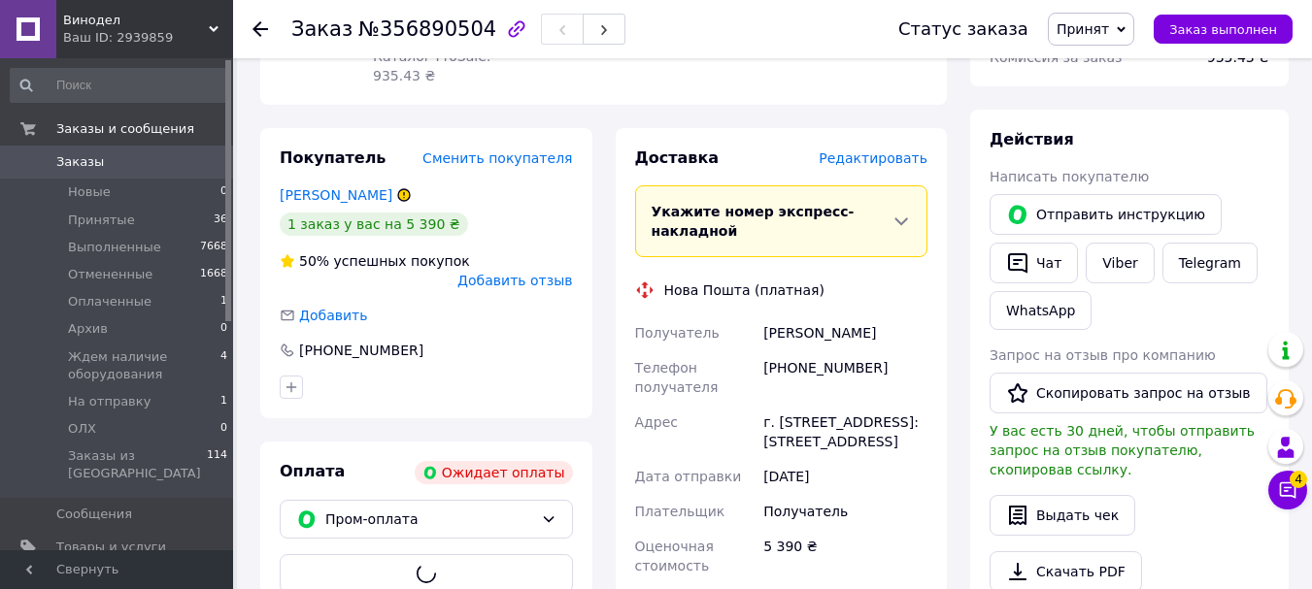
scroll to position [194, 0]
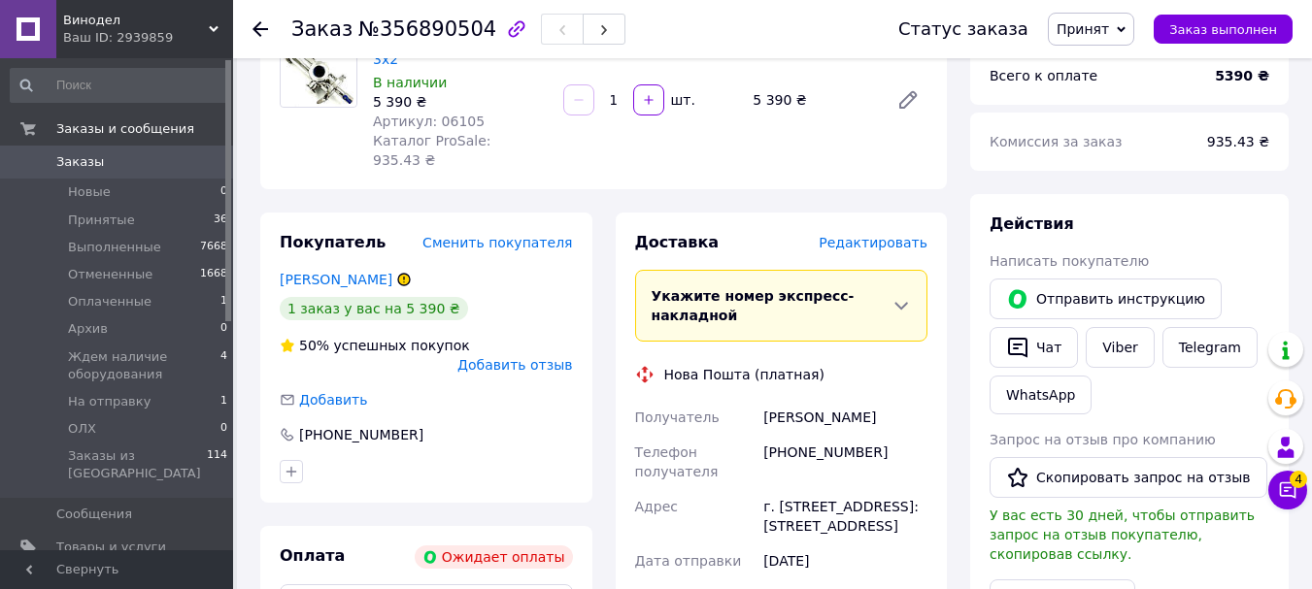
click at [252, 27] on icon at bounding box center [260, 29] width 16 height 16
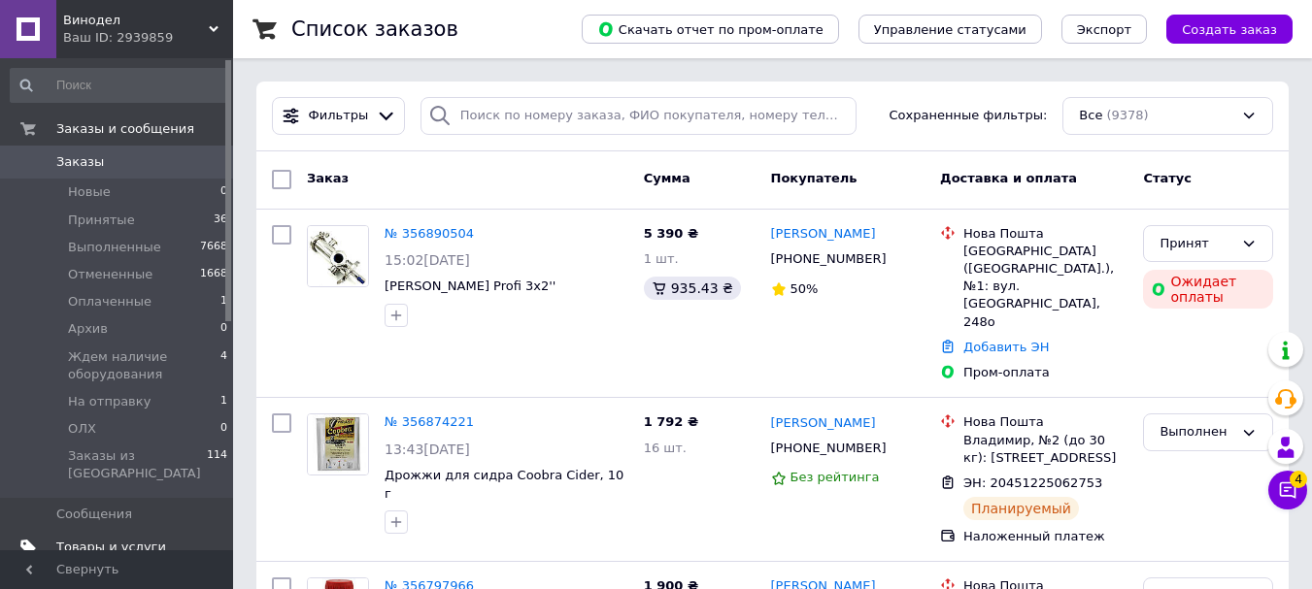
click at [110, 539] on span "Товары и услуги" at bounding box center [111, 547] width 110 height 17
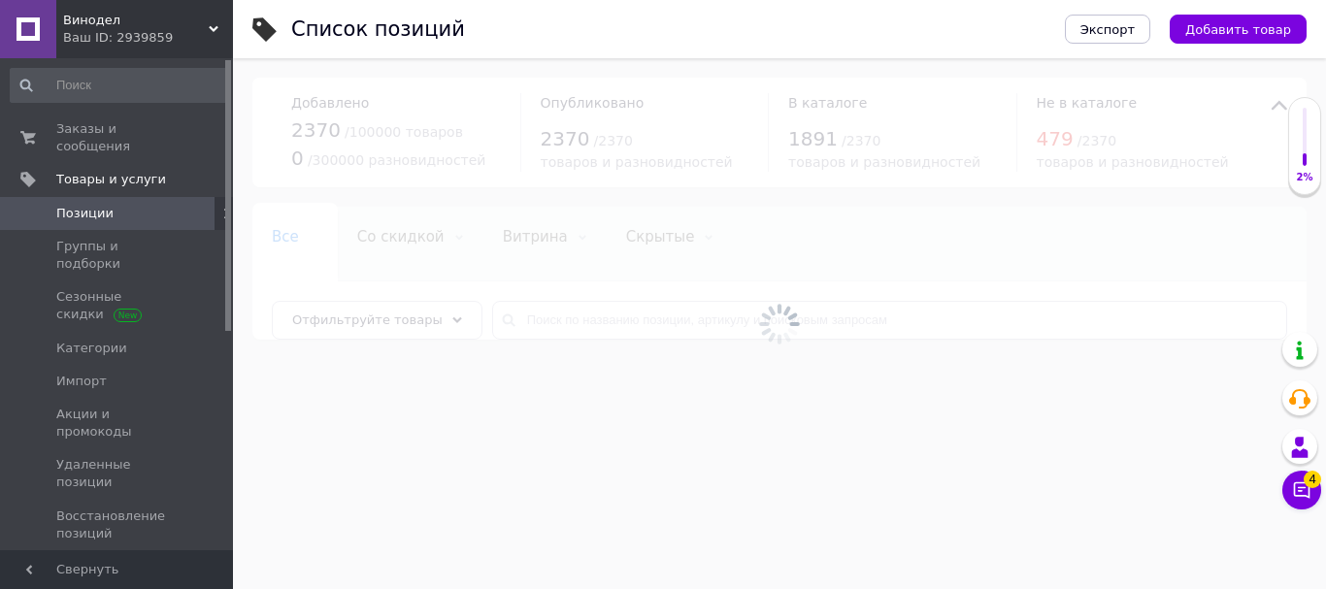
click at [566, 317] on div at bounding box center [779, 323] width 1093 height 531
click at [573, 323] on div at bounding box center [779, 323] width 1093 height 531
click at [573, 324] on input "text" at bounding box center [889, 320] width 795 height 39
click at [561, 310] on input "text" at bounding box center [889, 320] width 795 height 39
click at [559, 315] on input "text" at bounding box center [889, 320] width 795 height 39
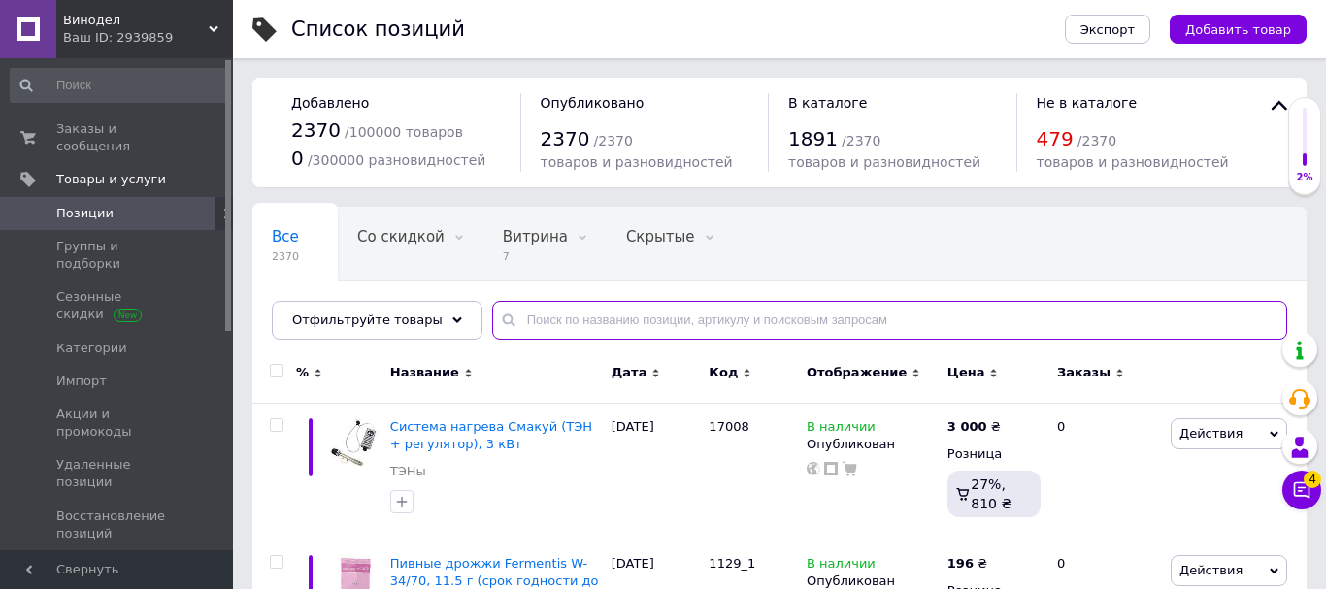
drag, startPoint x: 549, startPoint y: 330, endPoint x: 549, endPoint y: 319, distance: 10.7
click at [548, 330] on input "text" at bounding box center [889, 320] width 795 height 39
click at [549, 319] on input "text" at bounding box center [889, 320] width 795 height 39
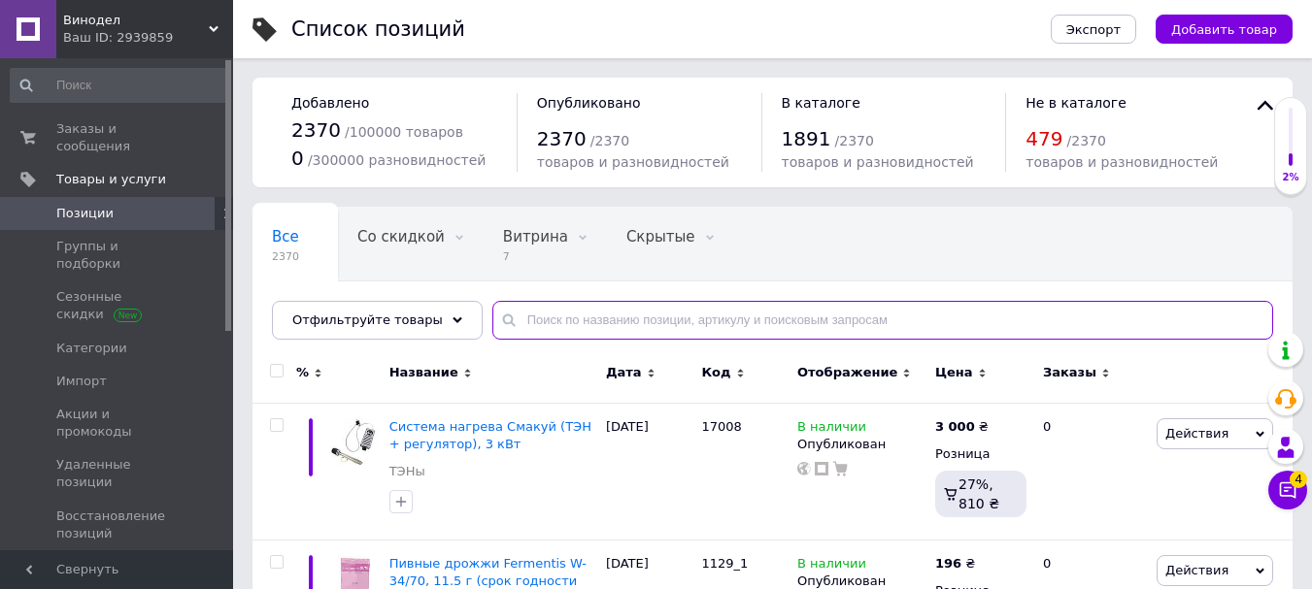
paste input "16588"
type input "16588"
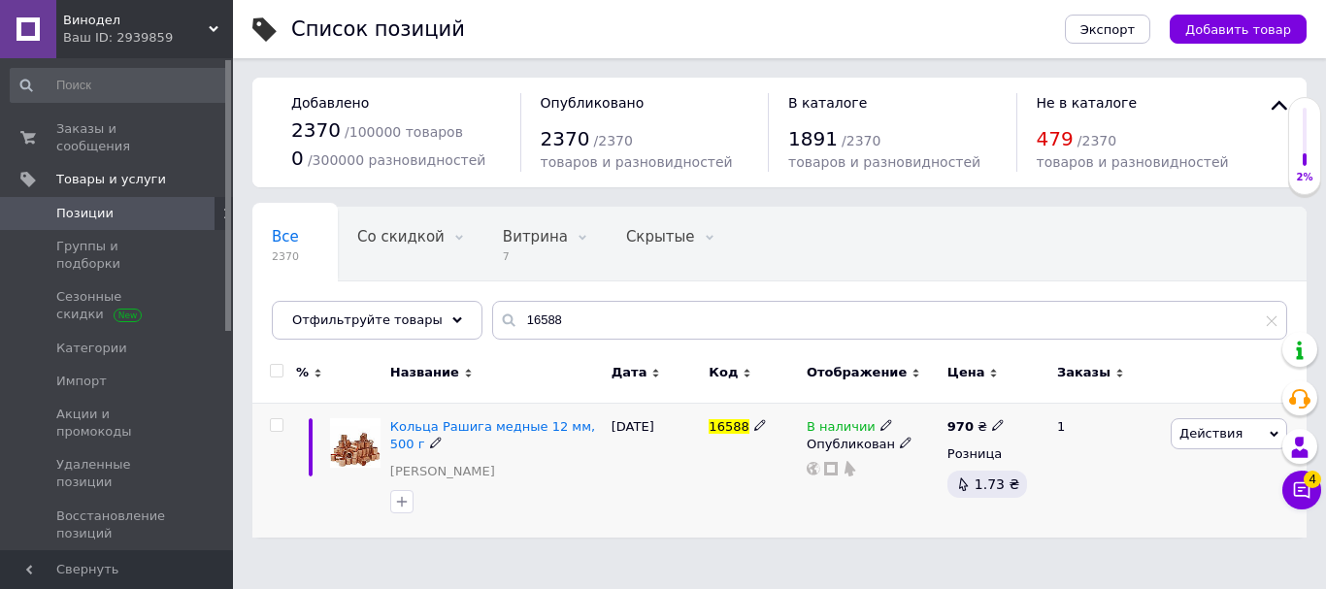
click at [997, 421] on div "970 ₴" at bounding box center [994, 426] width 93 height 17
click at [992, 425] on icon at bounding box center [998, 425] width 12 height 12
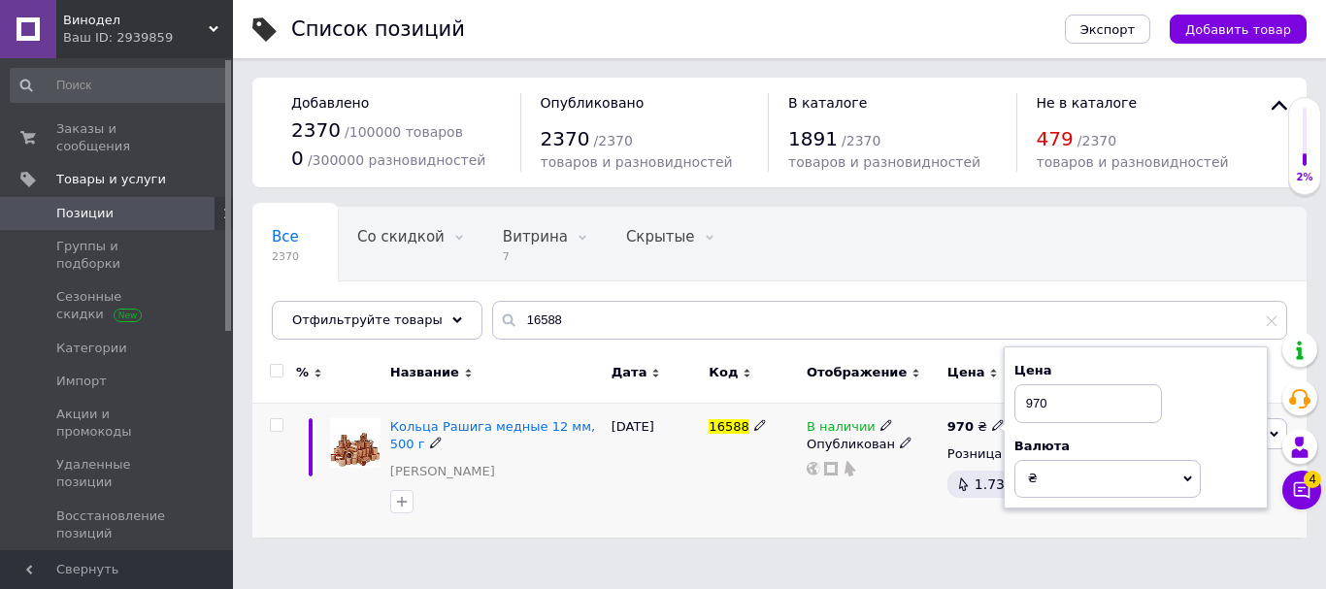
click at [1027, 398] on input "970" at bounding box center [1088, 403] width 148 height 39
type input "1124"
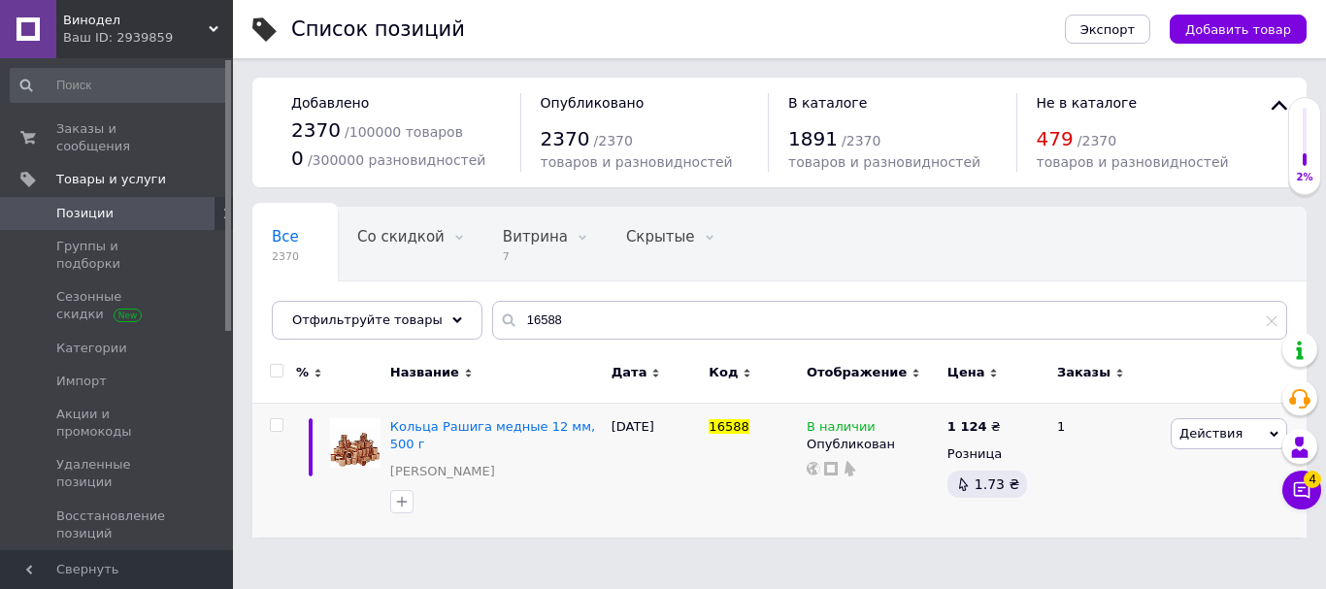
click at [161, 30] on div "Ваш ID: 2939859" at bounding box center [148, 37] width 170 height 17
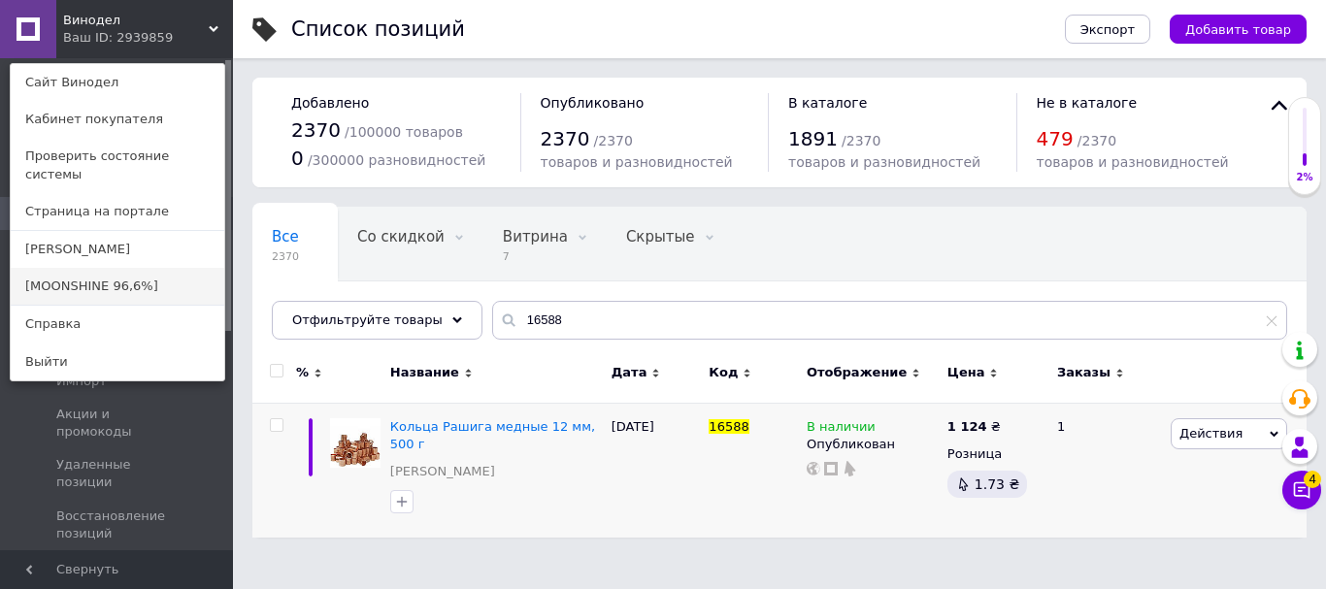
click at [123, 268] on link "[MOONSHINE 96,6%]" at bounding box center [118, 286] width 214 height 37
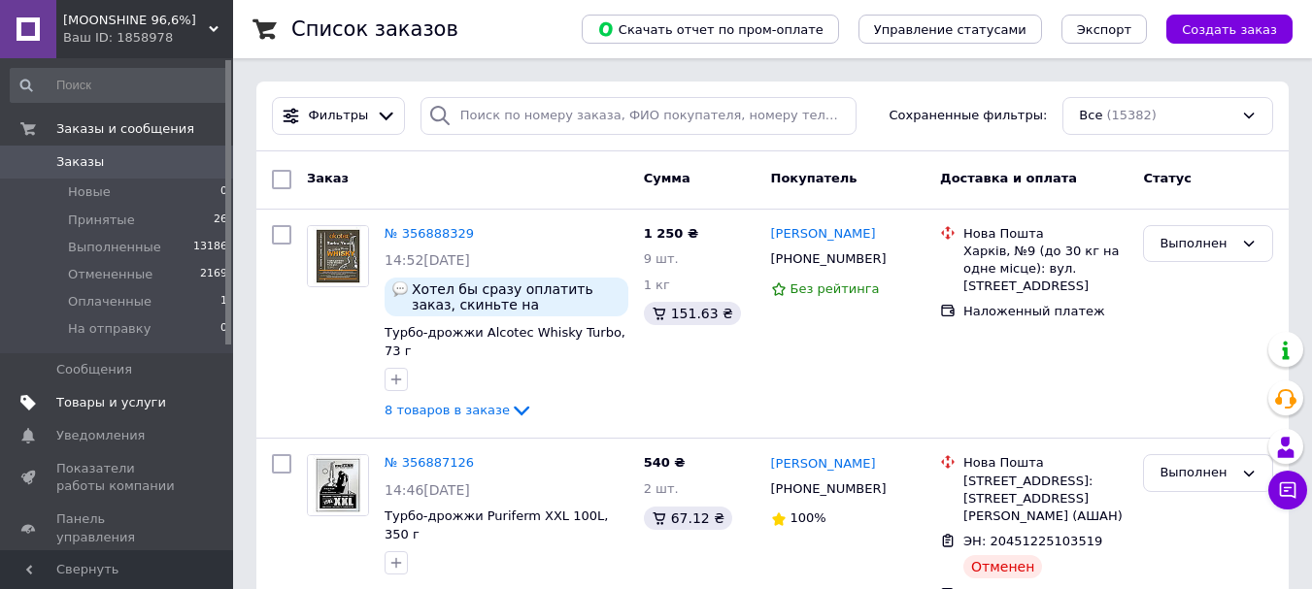
click at [126, 407] on span "Товары и услуги" at bounding box center [111, 402] width 110 height 17
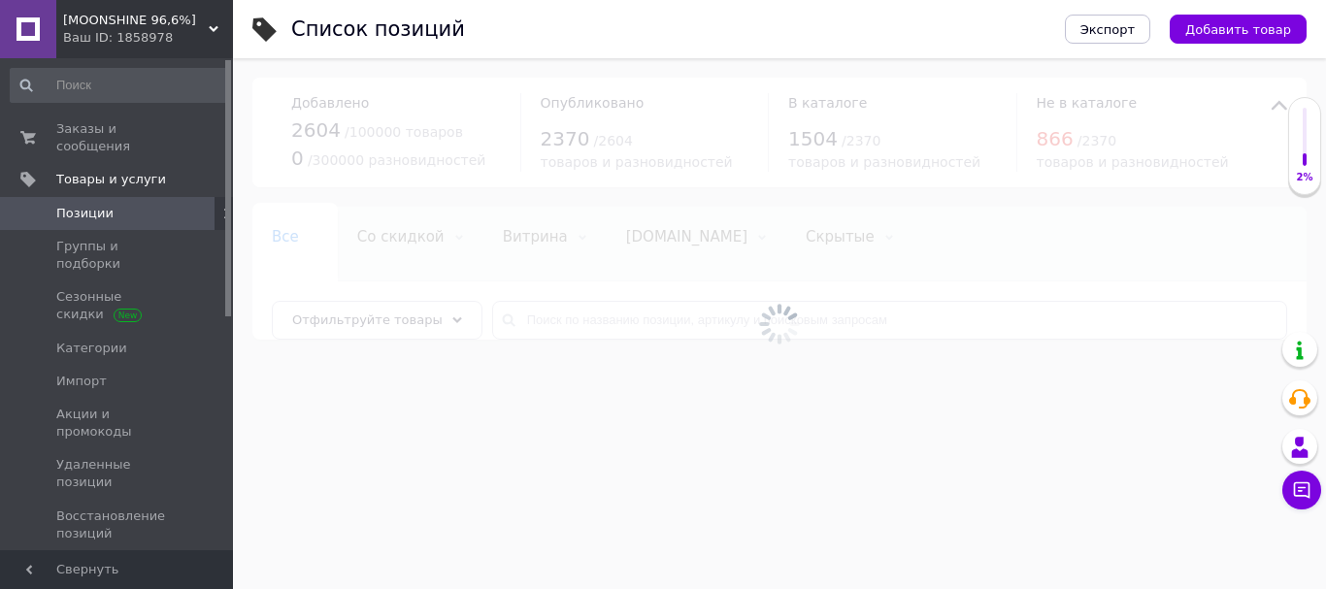
click at [586, 310] on div at bounding box center [779, 323] width 1093 height 531
click at [586, 327] on input "text" at bounding box center [889, 320] width 795 height 39
click at [584, 324] on input "text" at bounding box center [889, 320] width 795 height 39
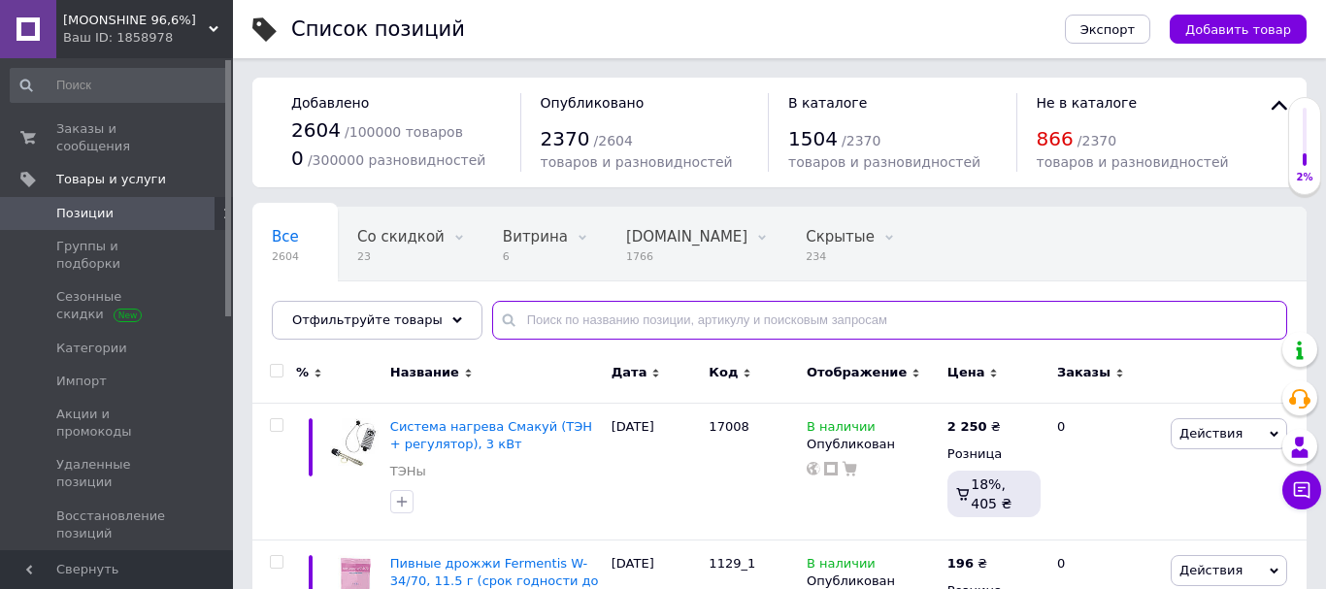
click at [583, 306] on input "text" at bounding box center [889, 320] width 795 height 39
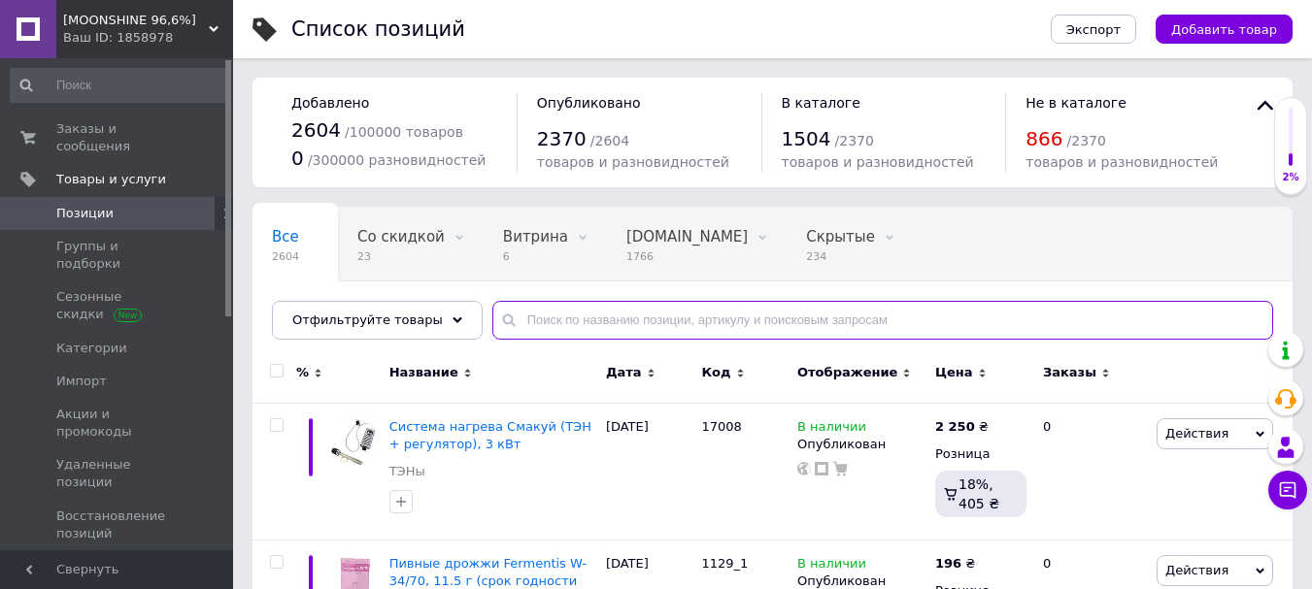
paste input "16588"
type input "16588"
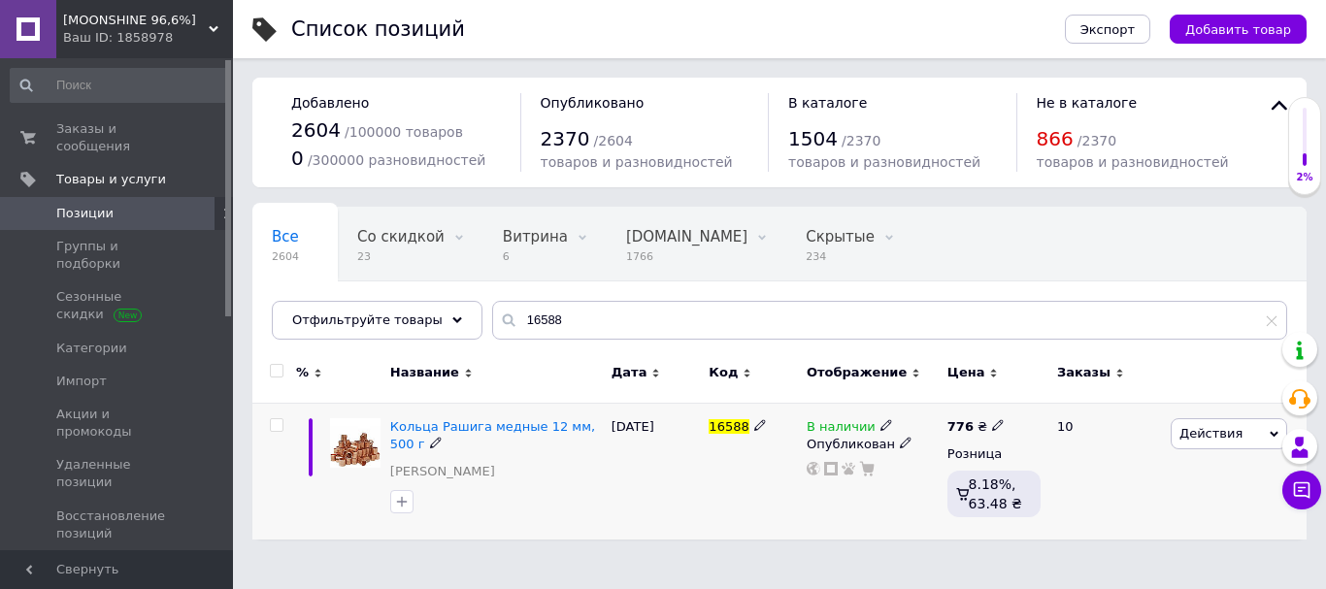
click at [992, 418] on span at bounding box center [998, 424] width 12 height 14
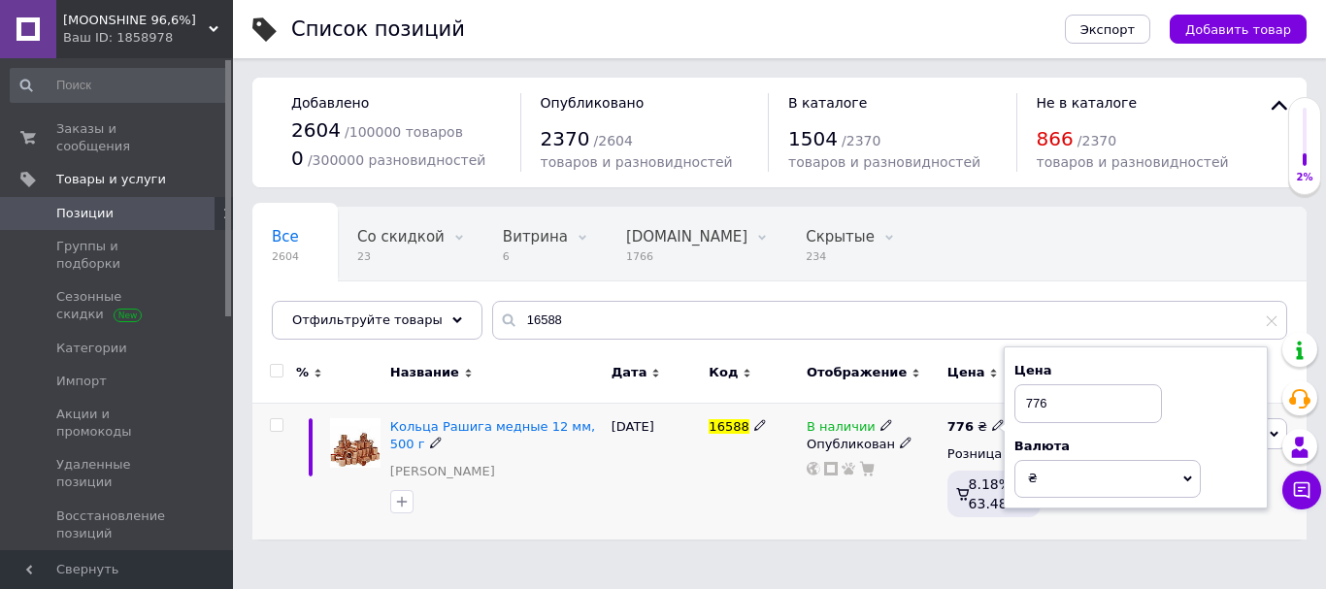
click at [1078, 397] on input "776" at bounding box center [1088, 403] width 148 height 39
click at [1078, 396] on input "776" at bounding box center [1088, 403] width 148 height 39
type input "899"
